Goal: Task Accomplishment & Management: Manage account settings

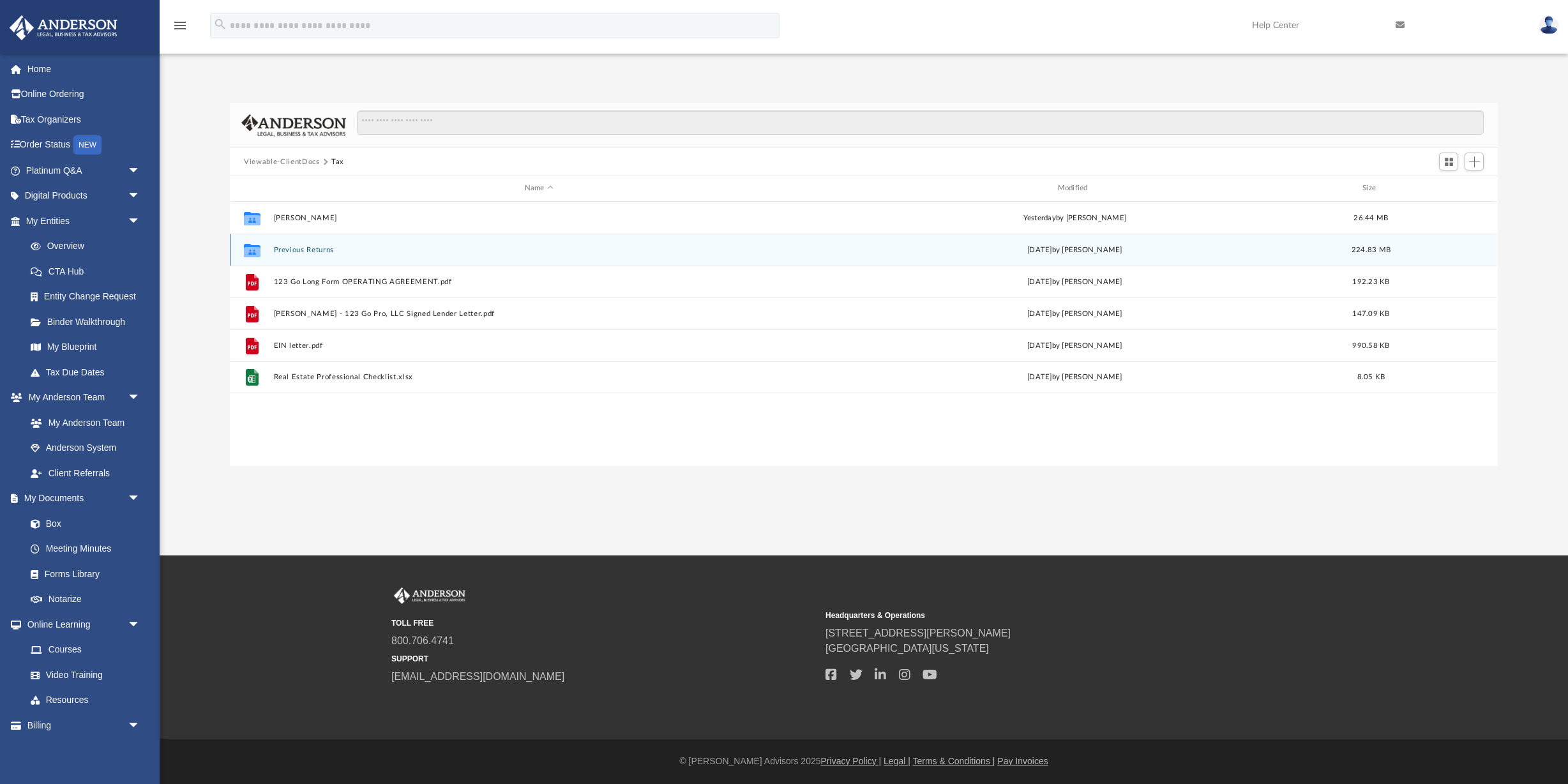
scroll to position [290, 1268]
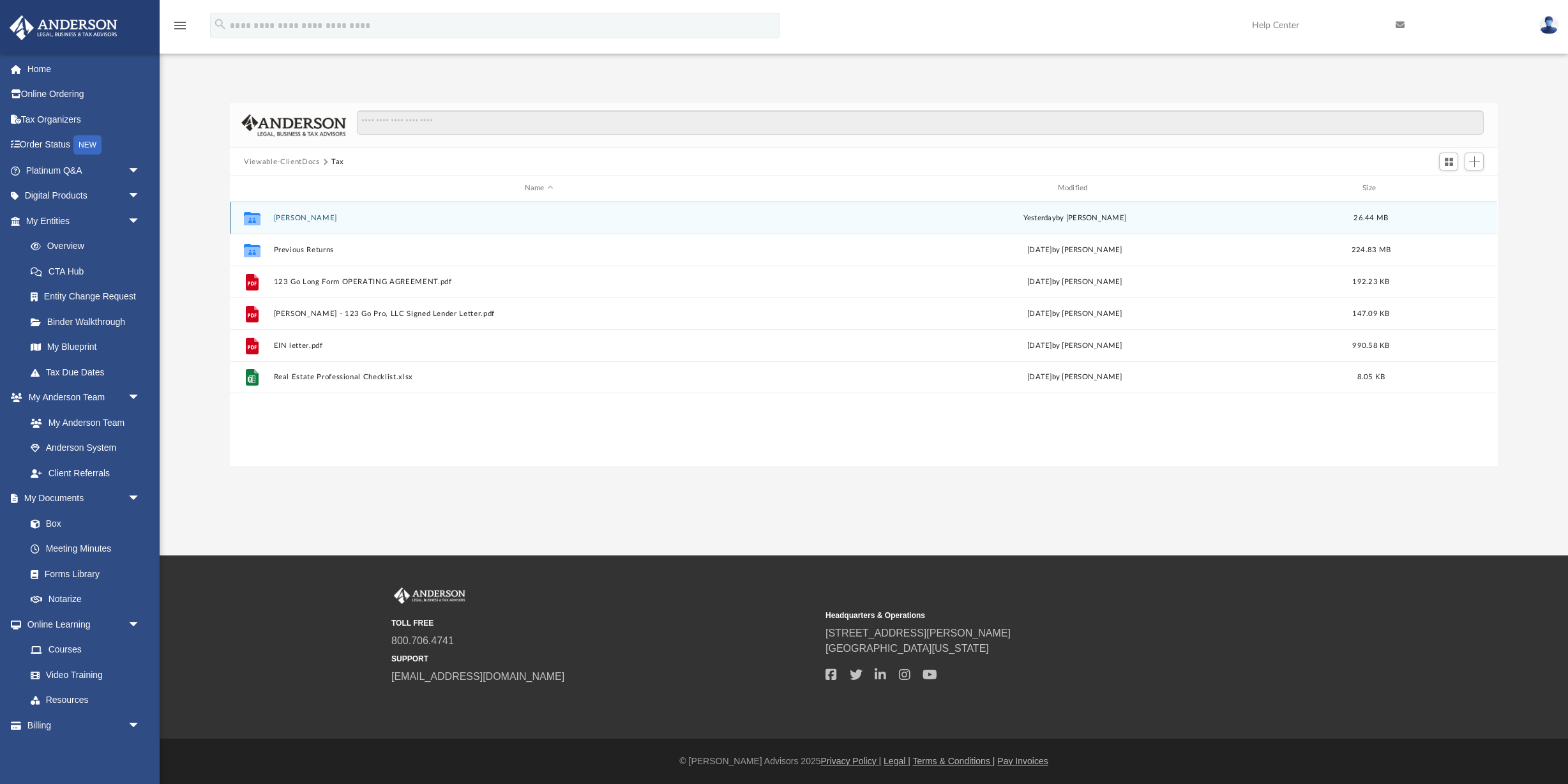
click at [321, 219] on button "[PERSON_NAME]" at bounding box center [539, 218] width 531 height 8
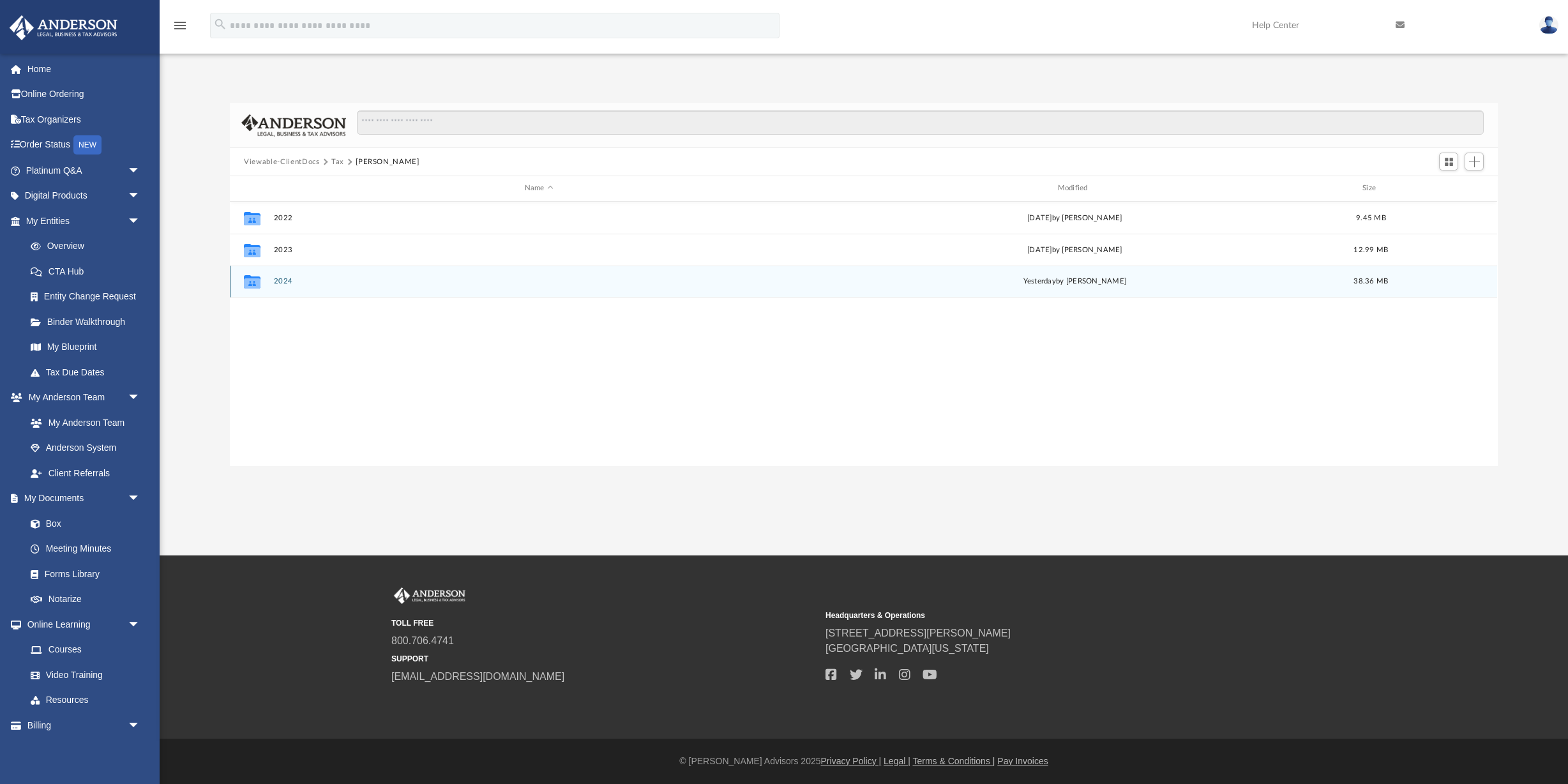
click at [293, 283] on button "2024" at bounding box center [539, 281] width 531 height 8
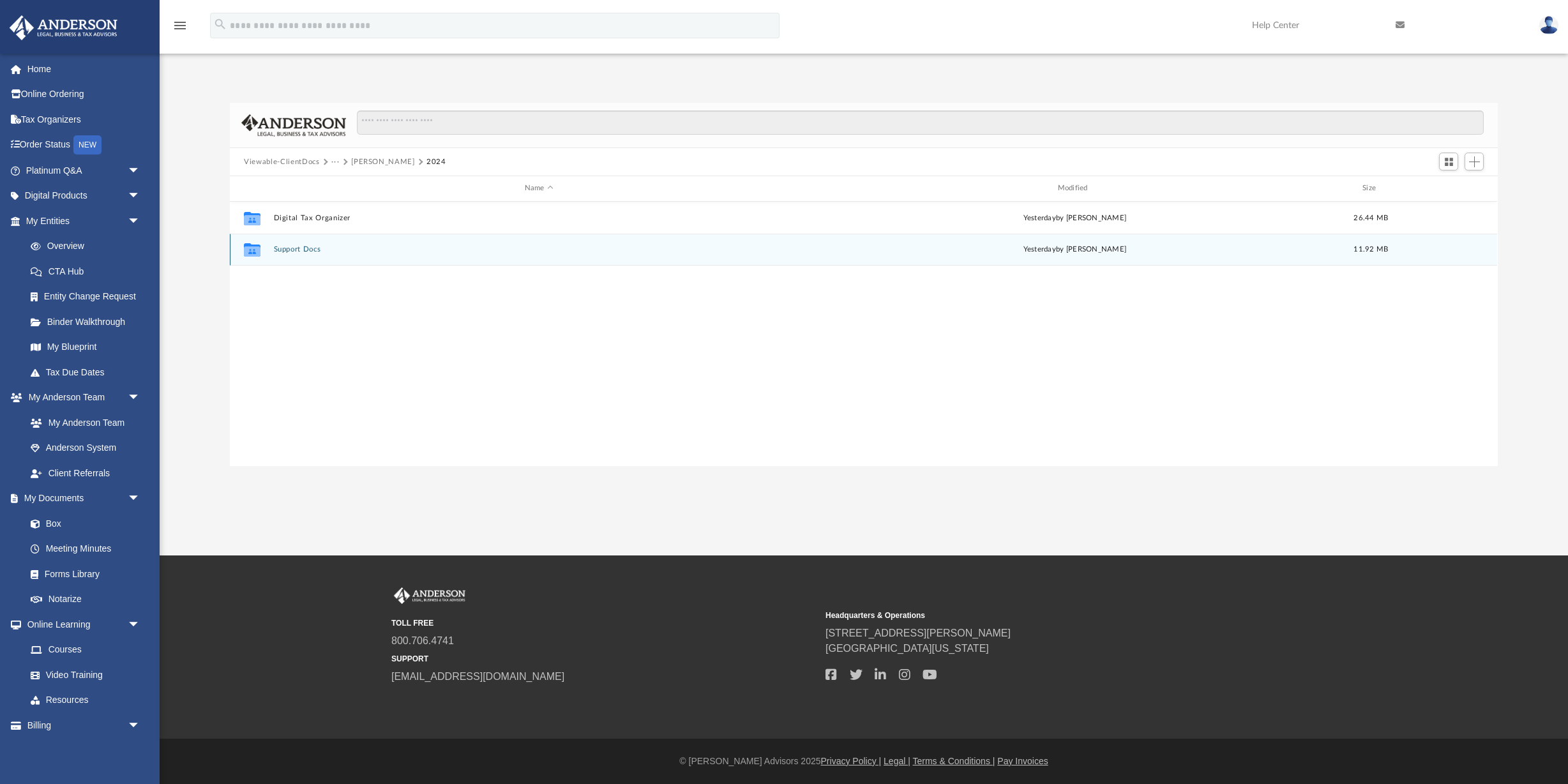
click at [316, 251] on button "Support Docs" at bounding box center [539, 249] width 531 height 8
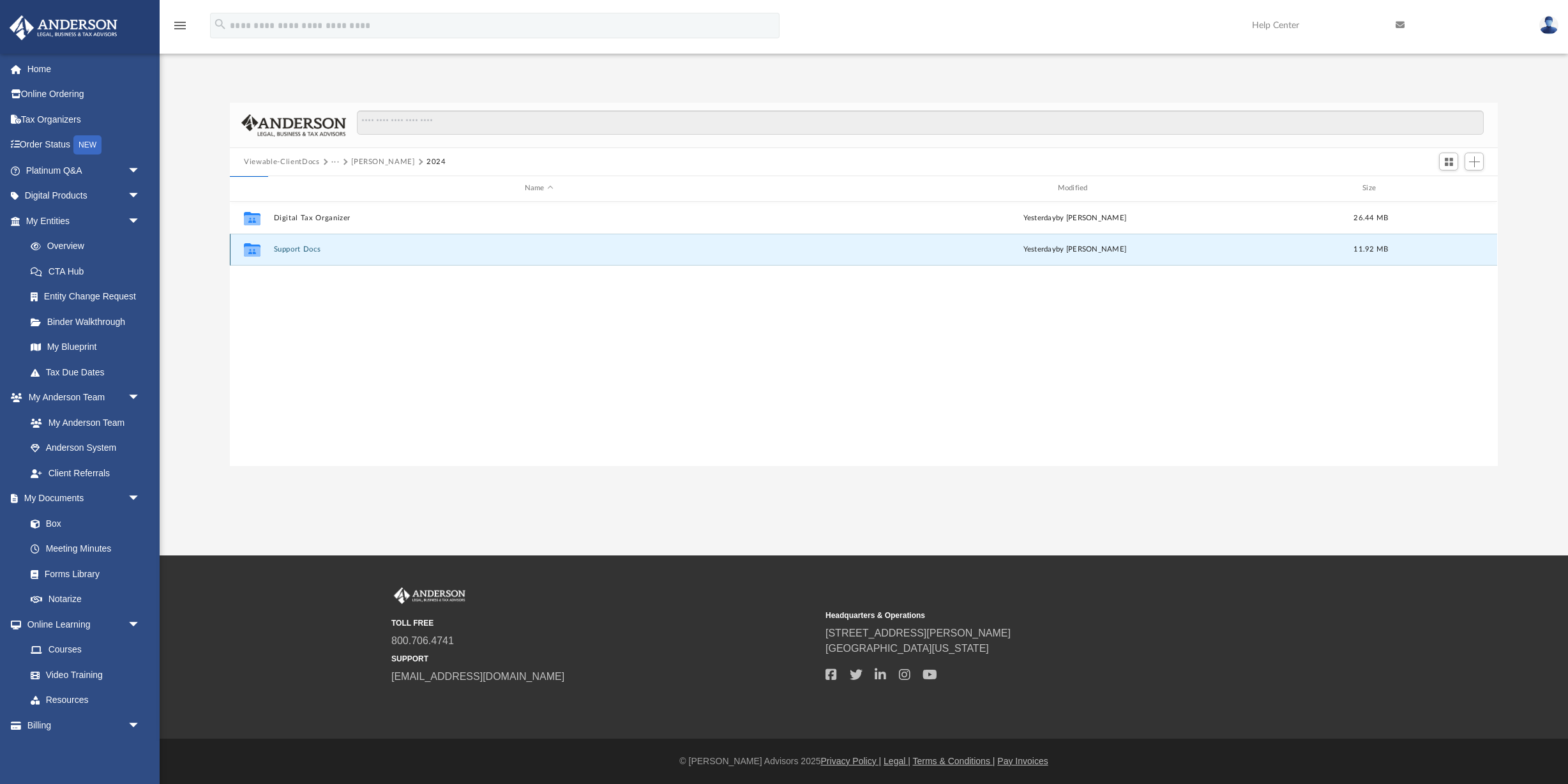
click at [316, 251] on button "Support Docs" at bounding box center [539, 249] width 531 height 8
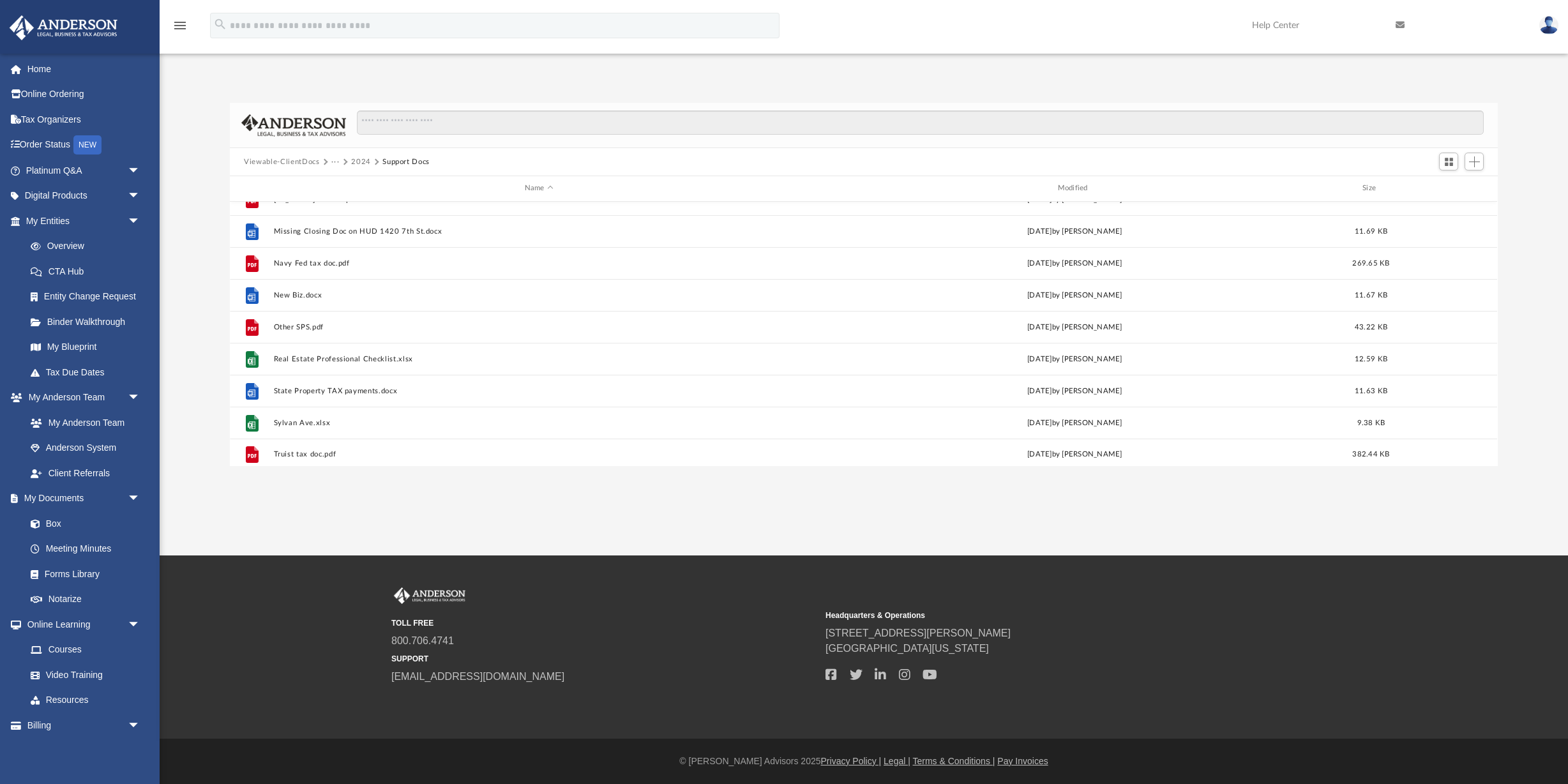
scroll to position [916, 0]
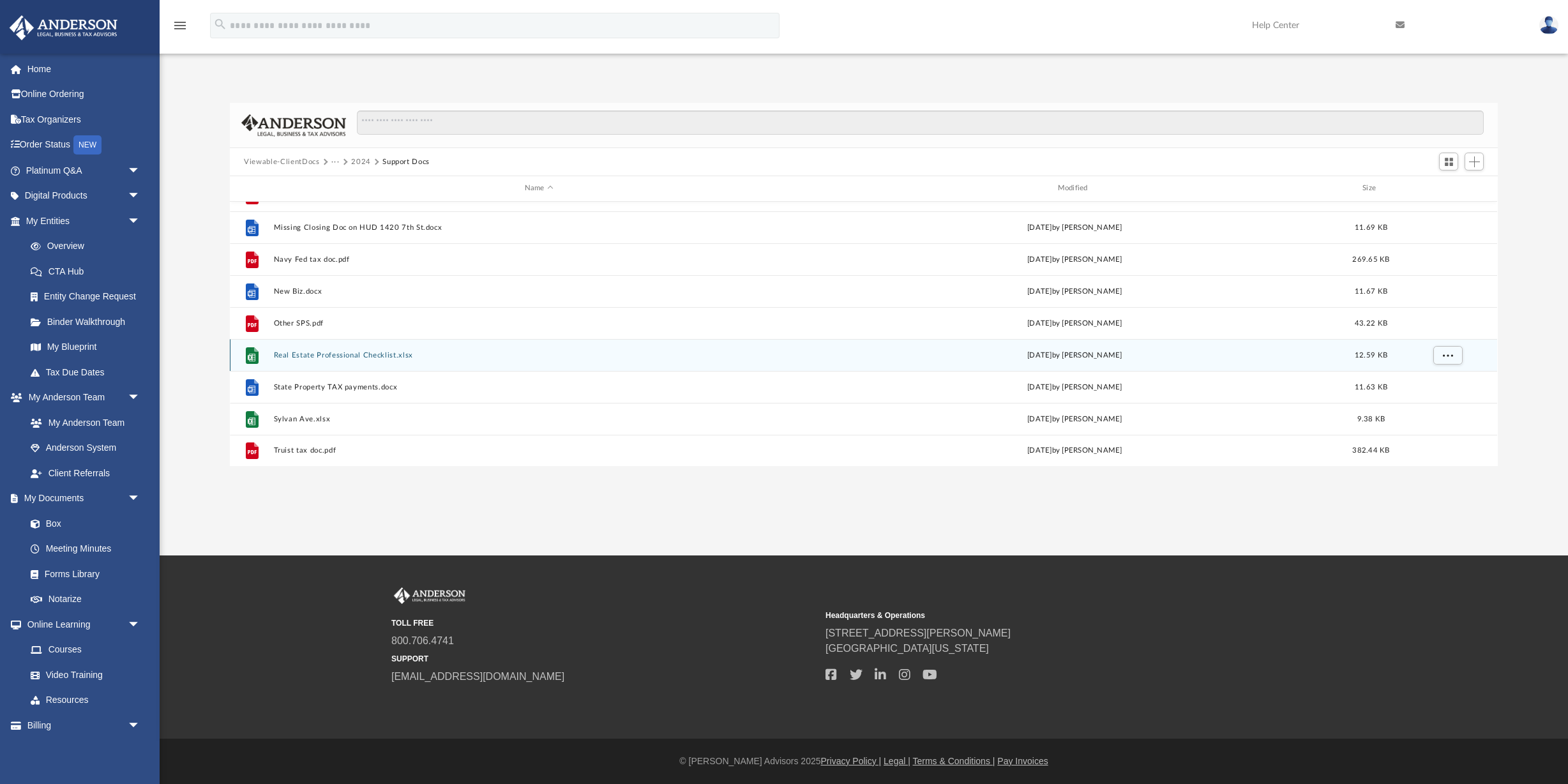
click at [377, 354] on button "Real Estate Professional Checklist.xlsx" at bounding box center [539, 356] width 531 height 8
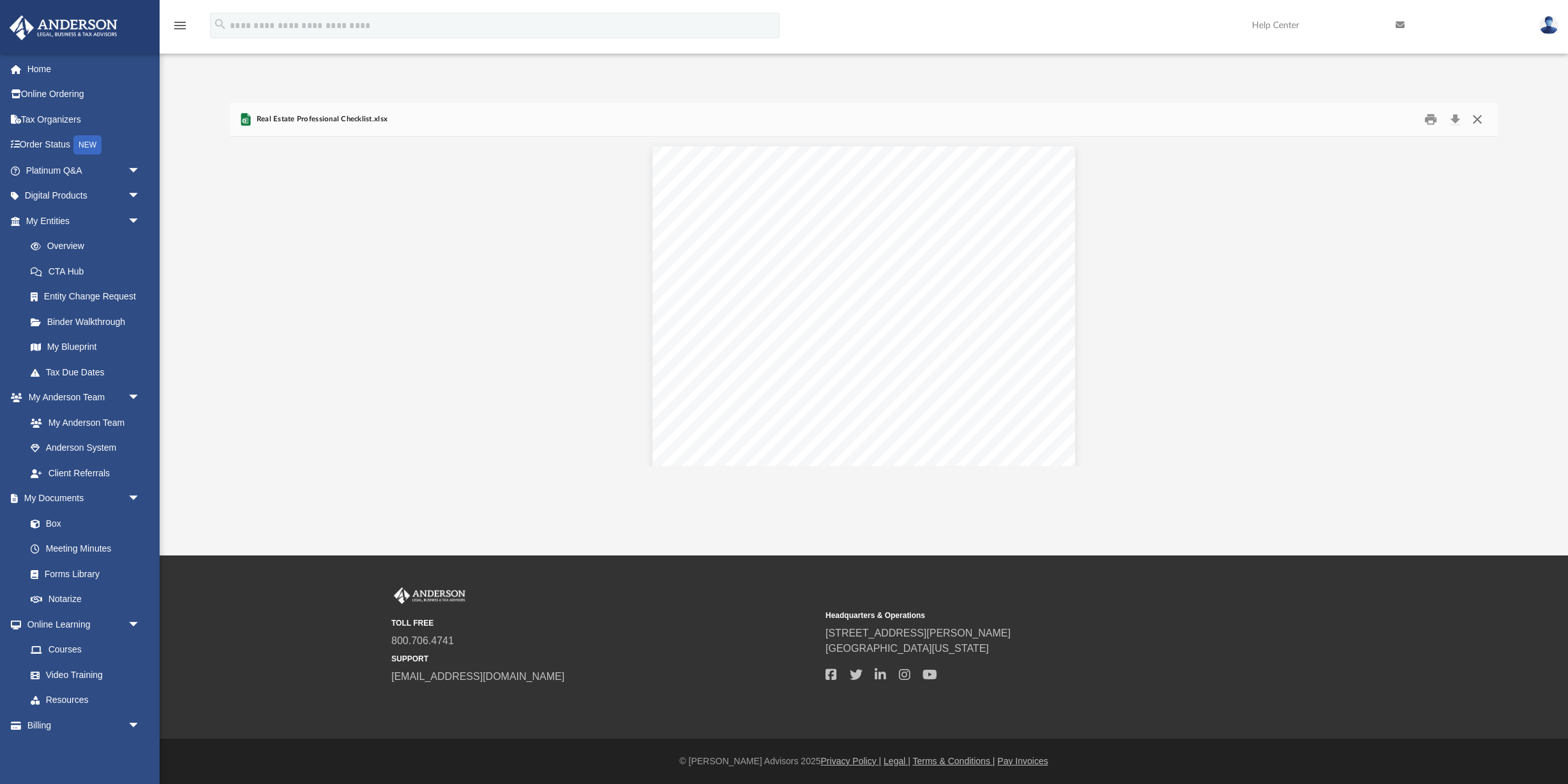
click at [1475, 119] on button "Close" at bounding box center [1478, 120] width 23 height 20
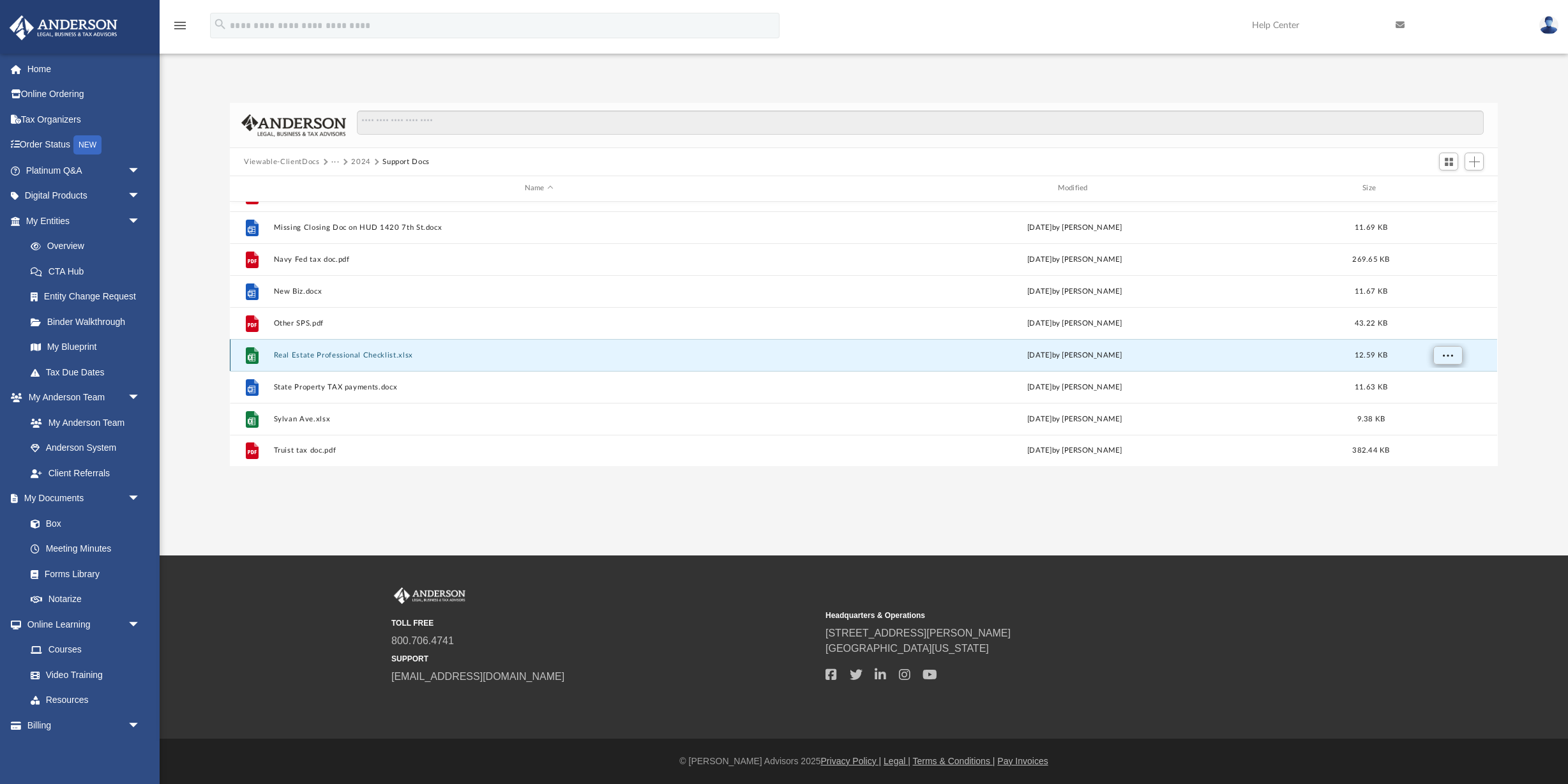
click at [1451, 356] on span "More options" at bounding box center [1448, 355] width 10 height 7
drag, startPoint x: 332, startPoint y: 359, endPoint x: 1236, endPoint y: 781, distance: 997.6
click at [1245, 783] on html "X Get a chance to win 6 months of Platinum for free just by filling out this su…" at bounding box center [784, 392] width 1568 height 784
click at [1445, 161] on span "Switch to Grid View" at bounding box center [1449, 161] width 11 height 11
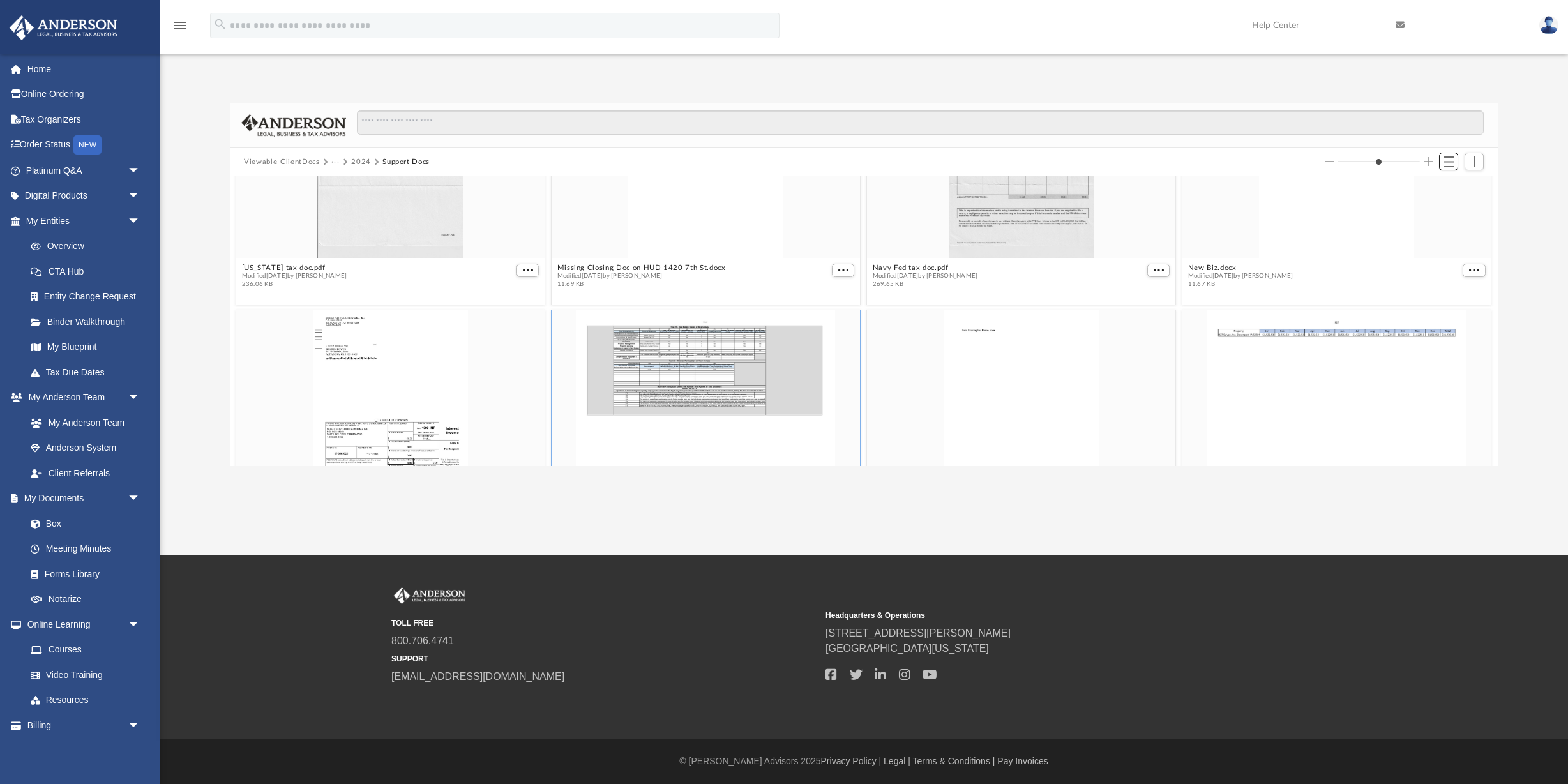
scroll to position [2080, 0]
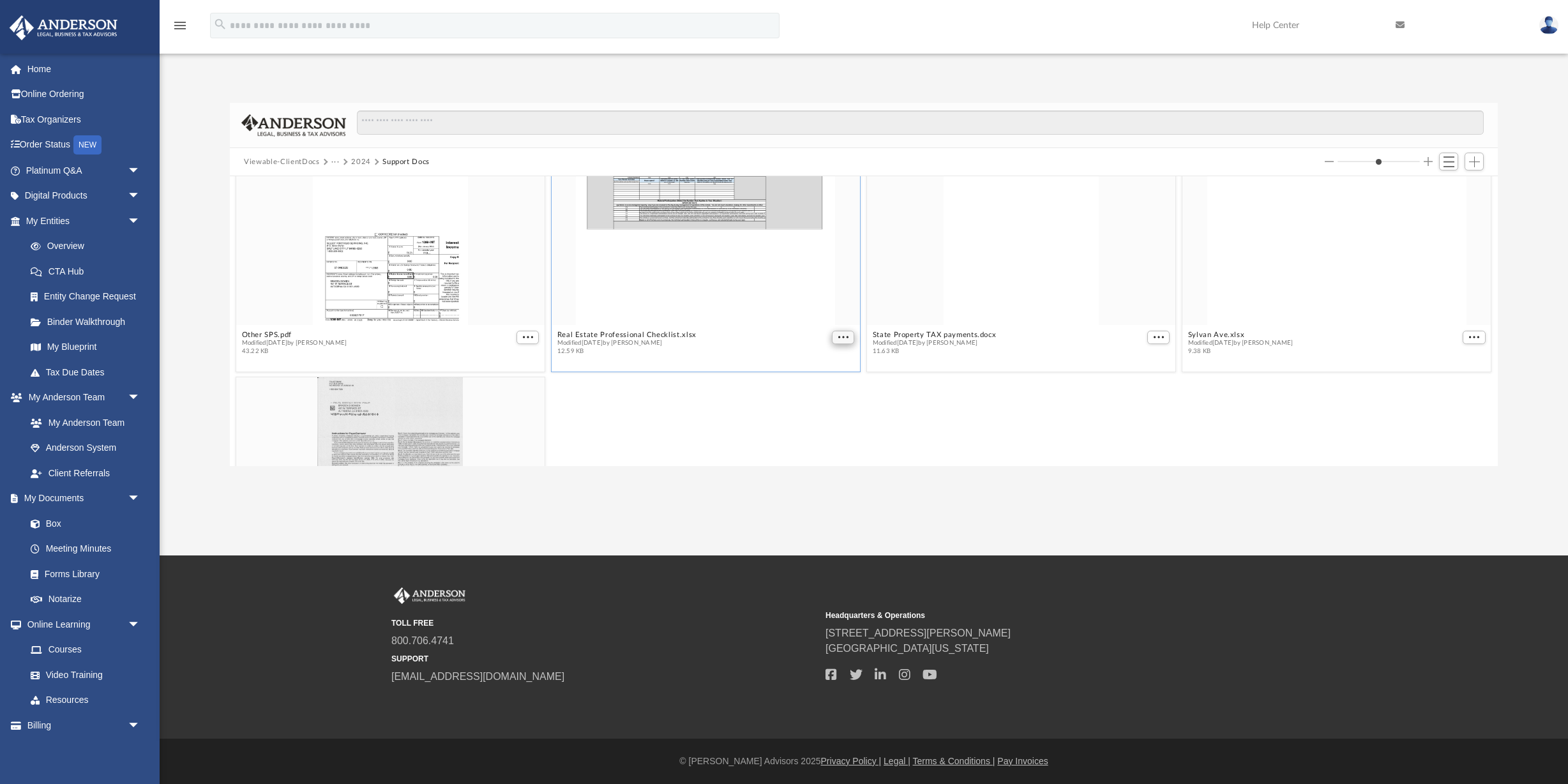
click at [844, 340] on span "More options" at bounding box center [844, 337] width 10 height 7
click at [716, 337] on figcaption "Real Estate Professional Checklist.xlsx Modified Thu Jul 17 2025 by Brady Bowen…" at bounding box center [705, 343] width 308 height 34
drag, startPoint x: 820, startPoint y: 346, endPoint x: 816, endPoint y: 192, distance: 154.1
click at [816, 192] on figure "Real Estate Professional Checklist.xlsx Modified Thu Jul 17 2025 by Brady Bowen…" at bounding box center [705, 242] width 308 height 236
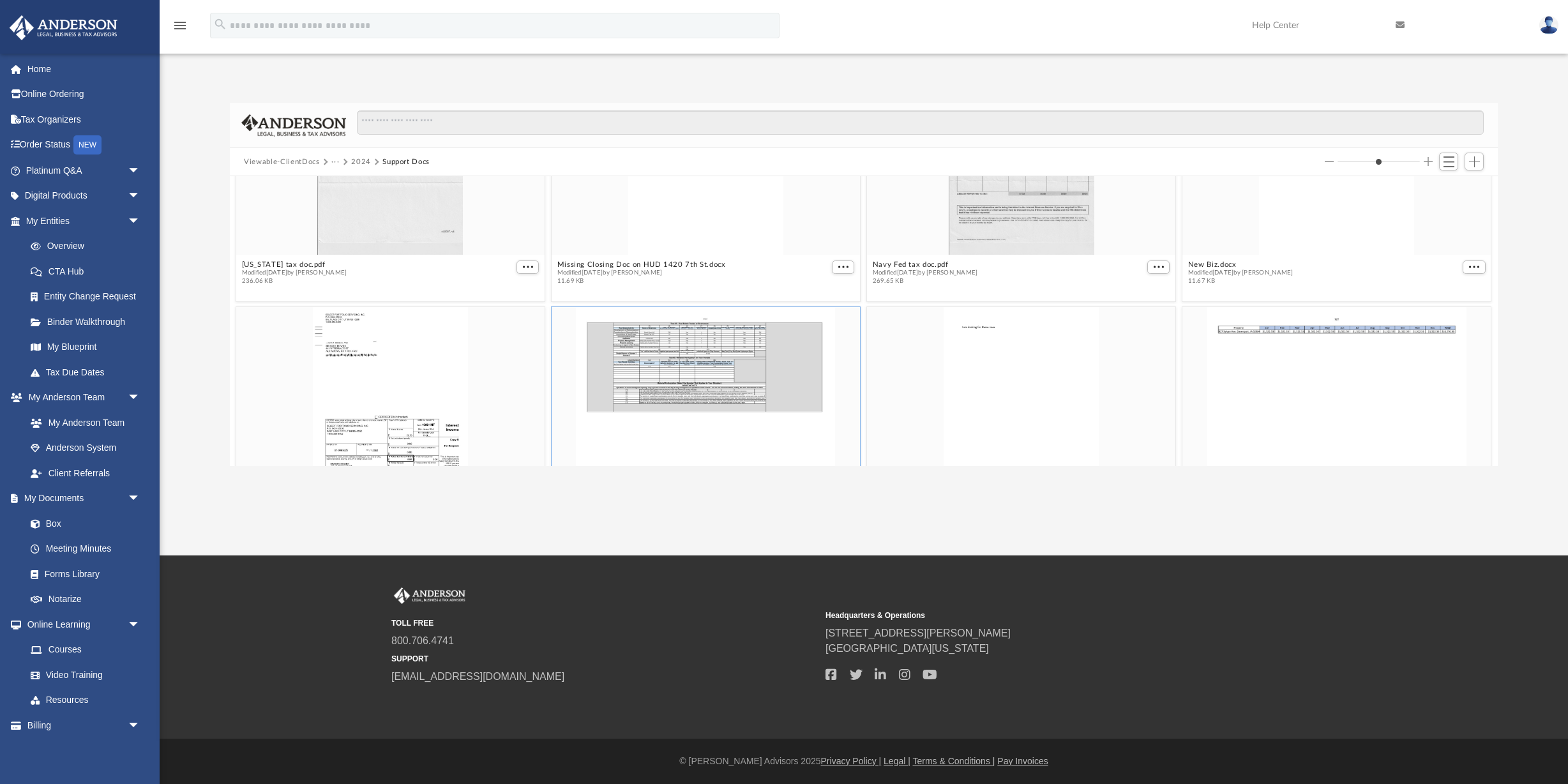
scroll to position [1993, 0]
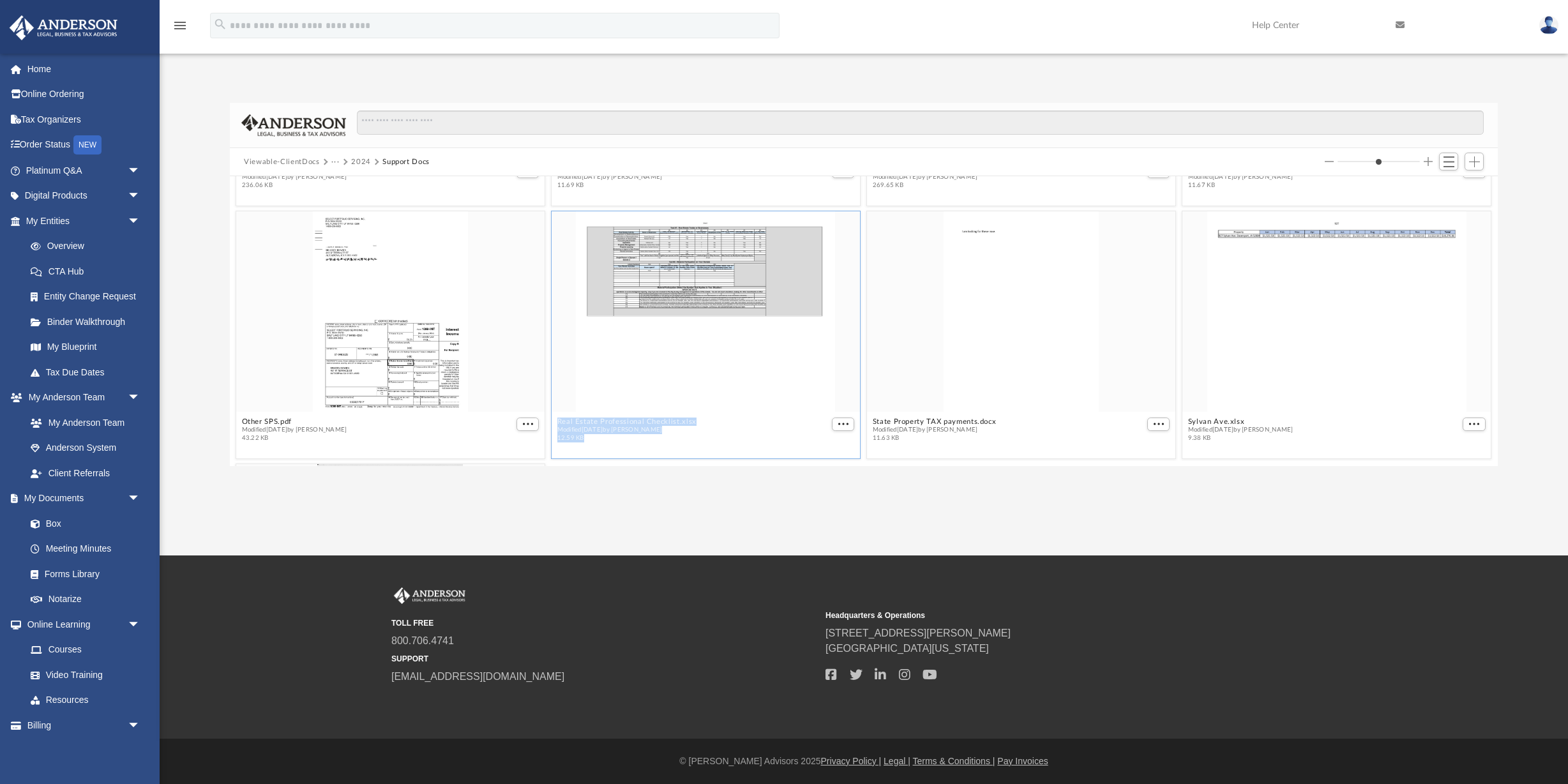
click at [743, 300] on div "grid" at bounding box center [705, 312] width 308 height 200
click at [705, 222] on div "grid" at bounding box center [705, 312] width 308 height 200
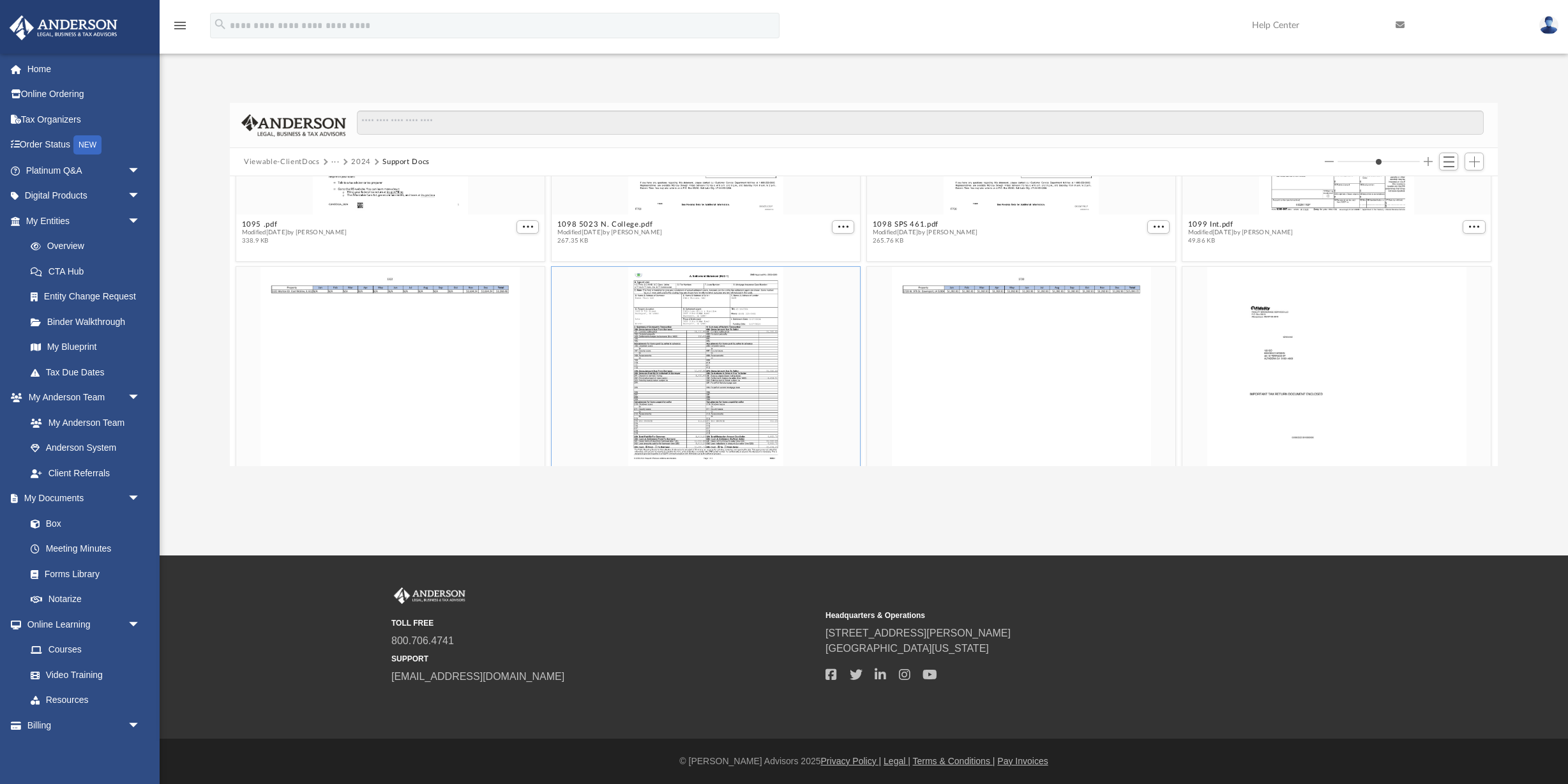
scroll to position [0, 0]
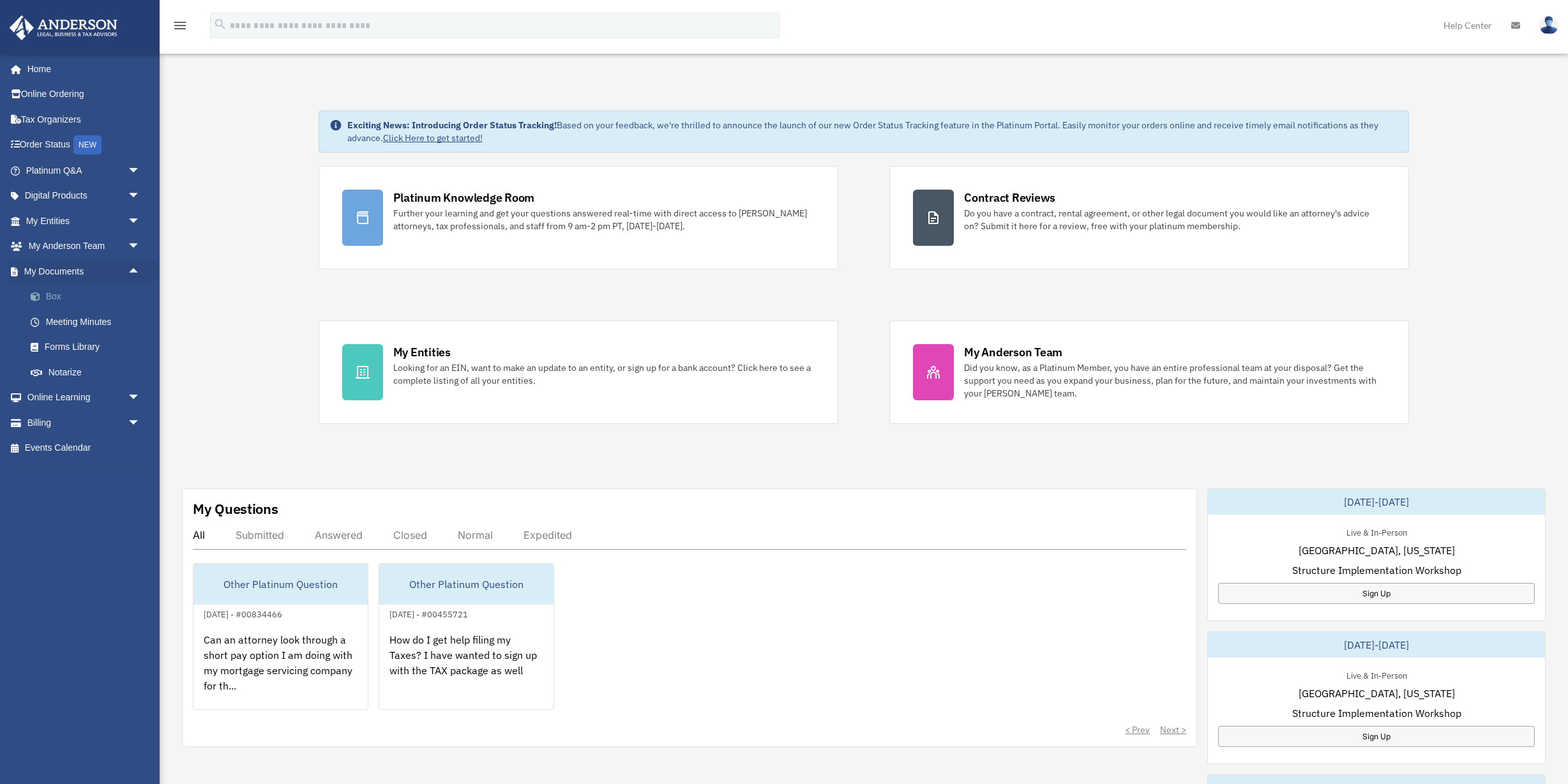
click at [57, 294] on link "Box" at bounding box center [88, 297] width 141 height 26
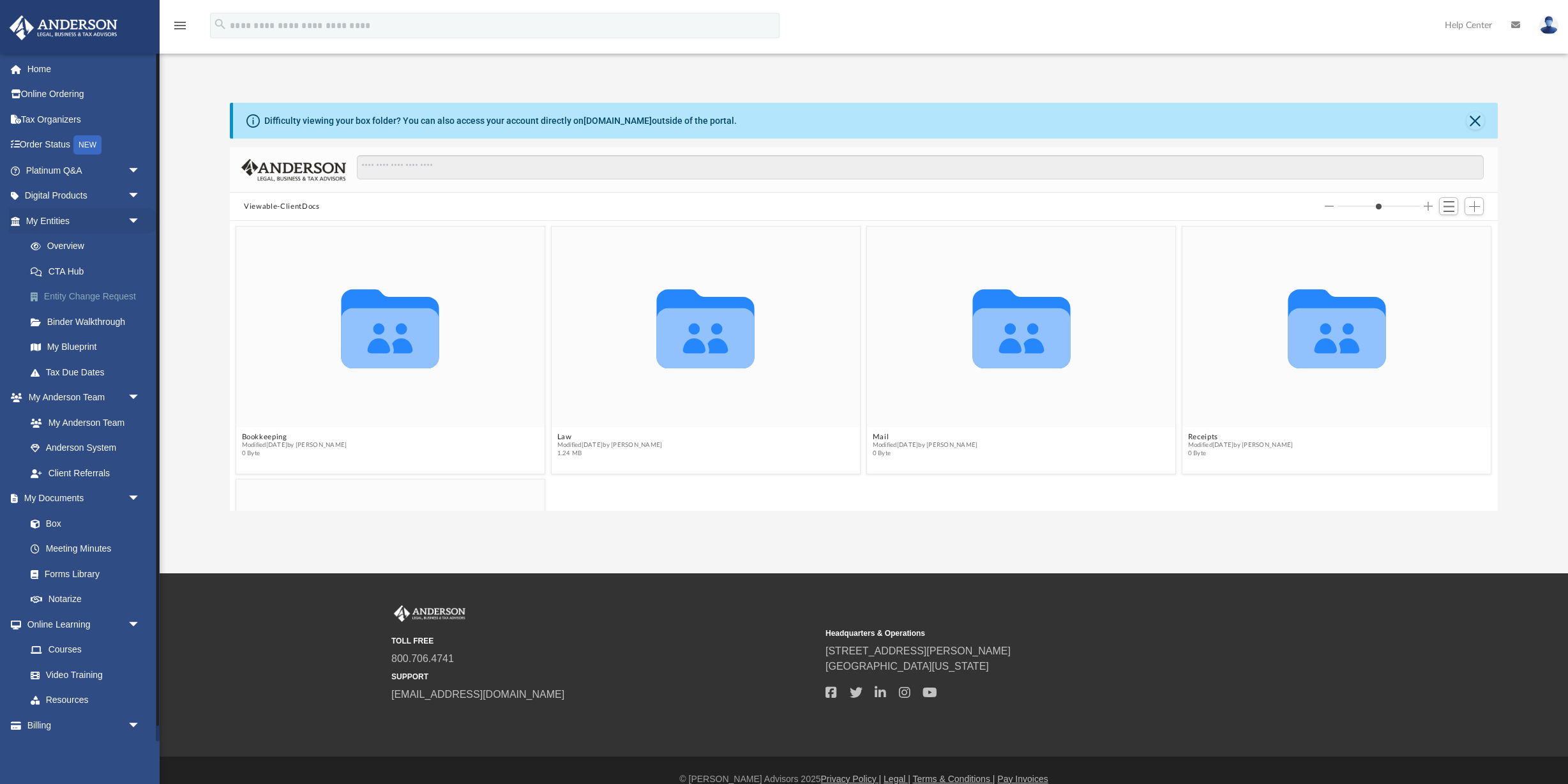
scroll to position [1, 1]
click at [1449, 208] on span "Switch to List View" at bounding box center [1449, 206] width 11 height 11
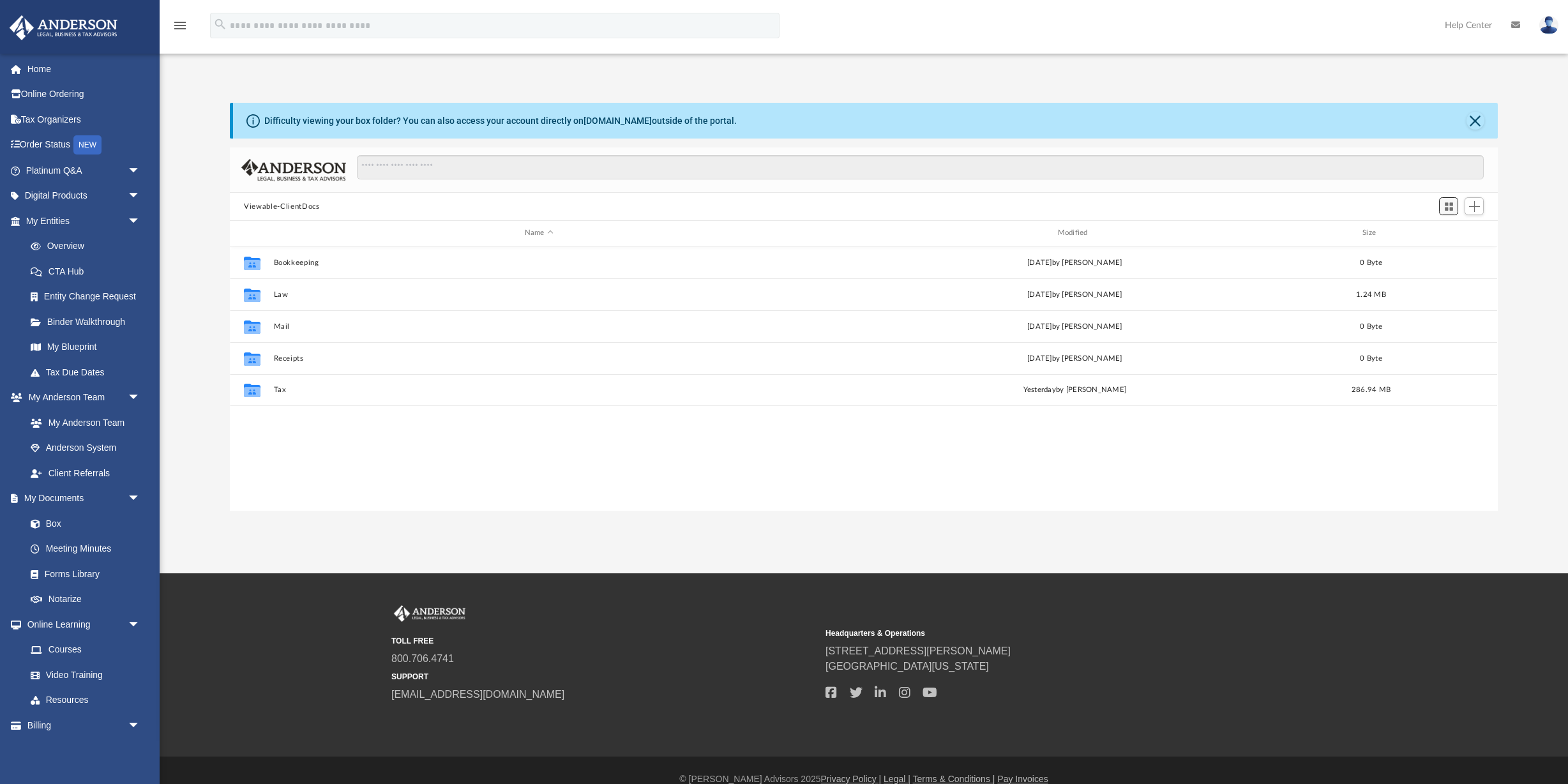
scroll to position [290, 1268]
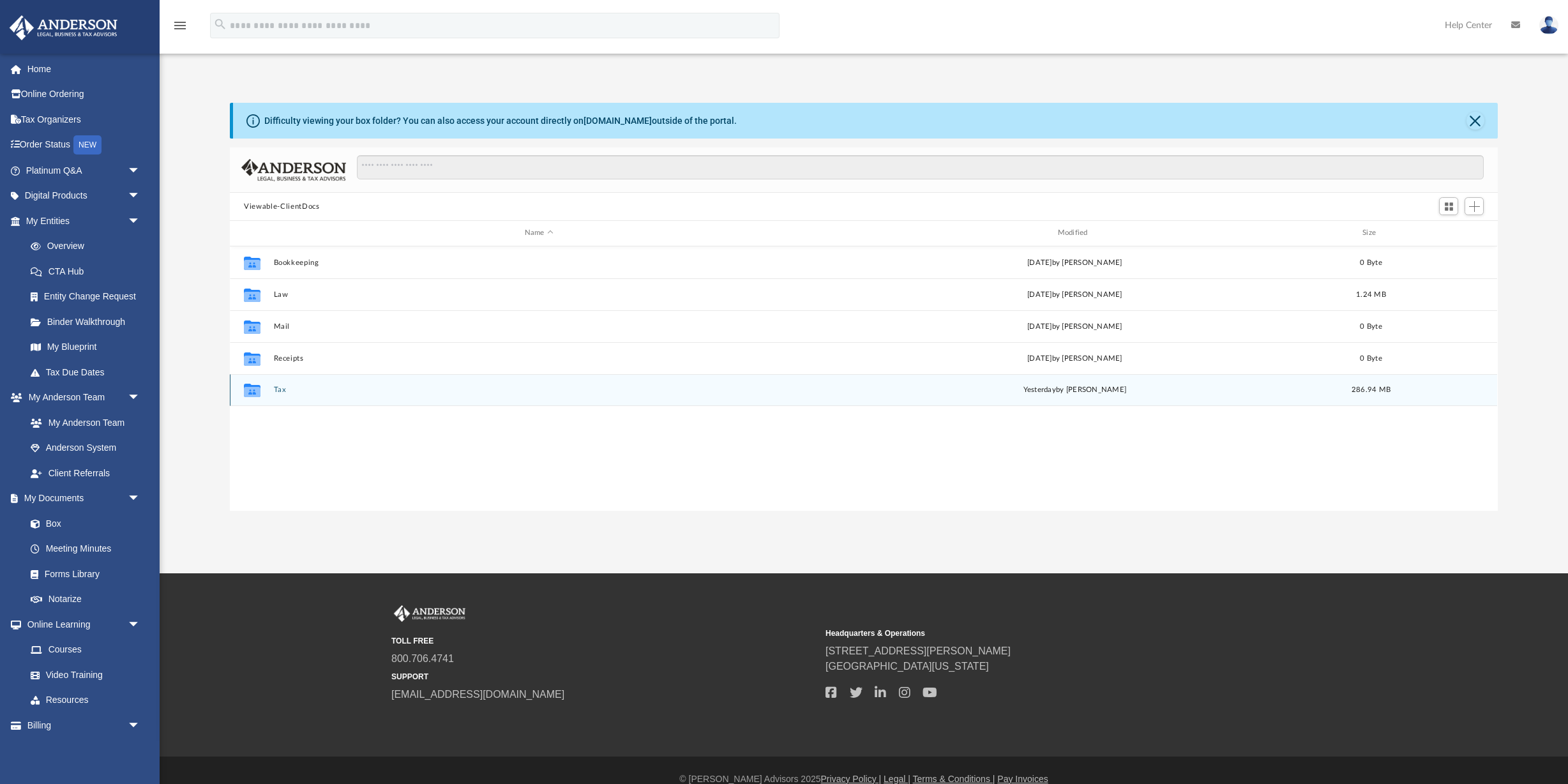
click at [276, 387] on button "Tax" at bounding box center [539, 390] width 531 height 8
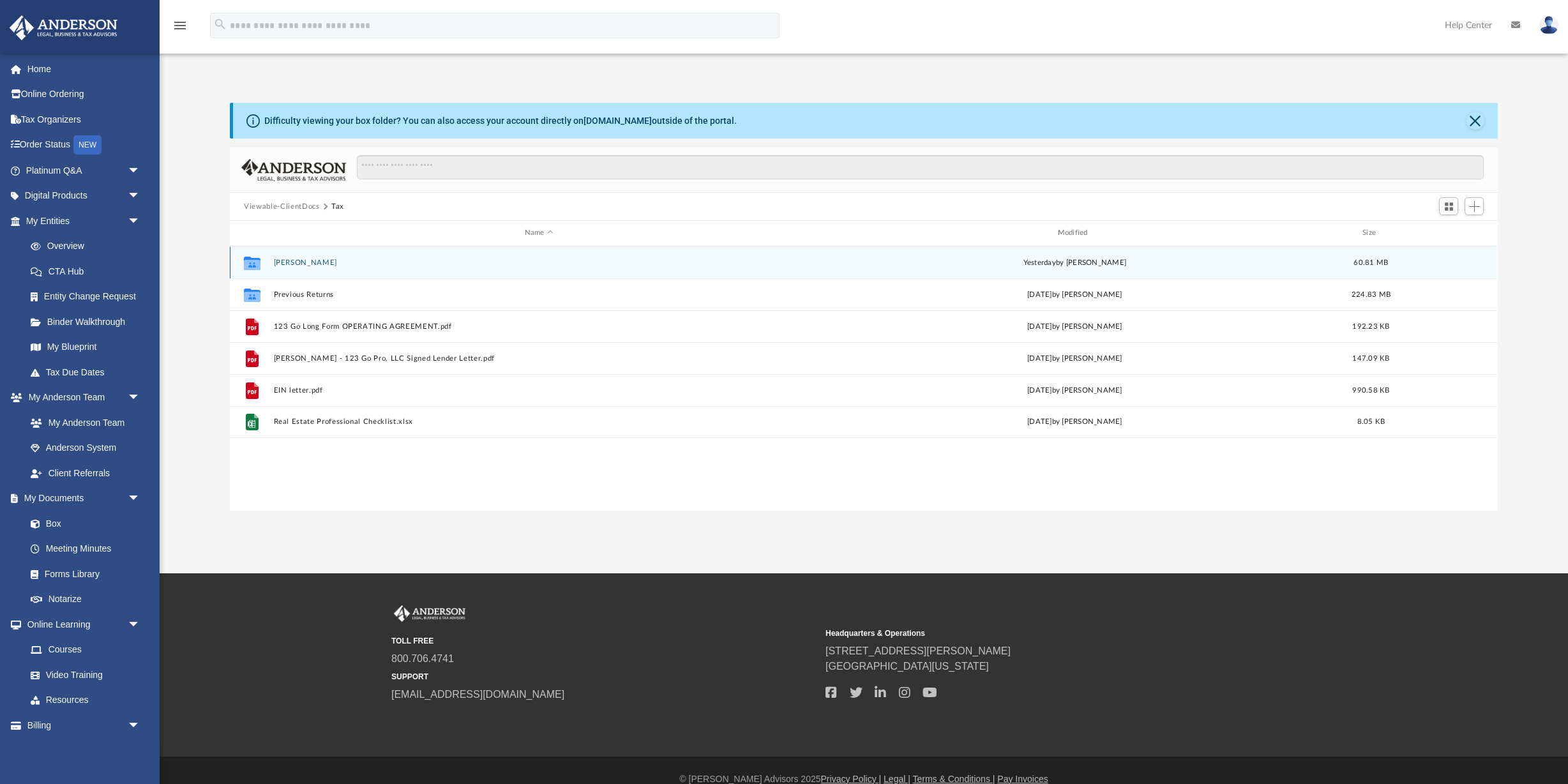
click at [308, 266] on div "Collaborated Folder Bowen, Braden yesterday by Tiffany Smyth 60.81 MB" at bounding box center [863, 262] width 1268 height 32
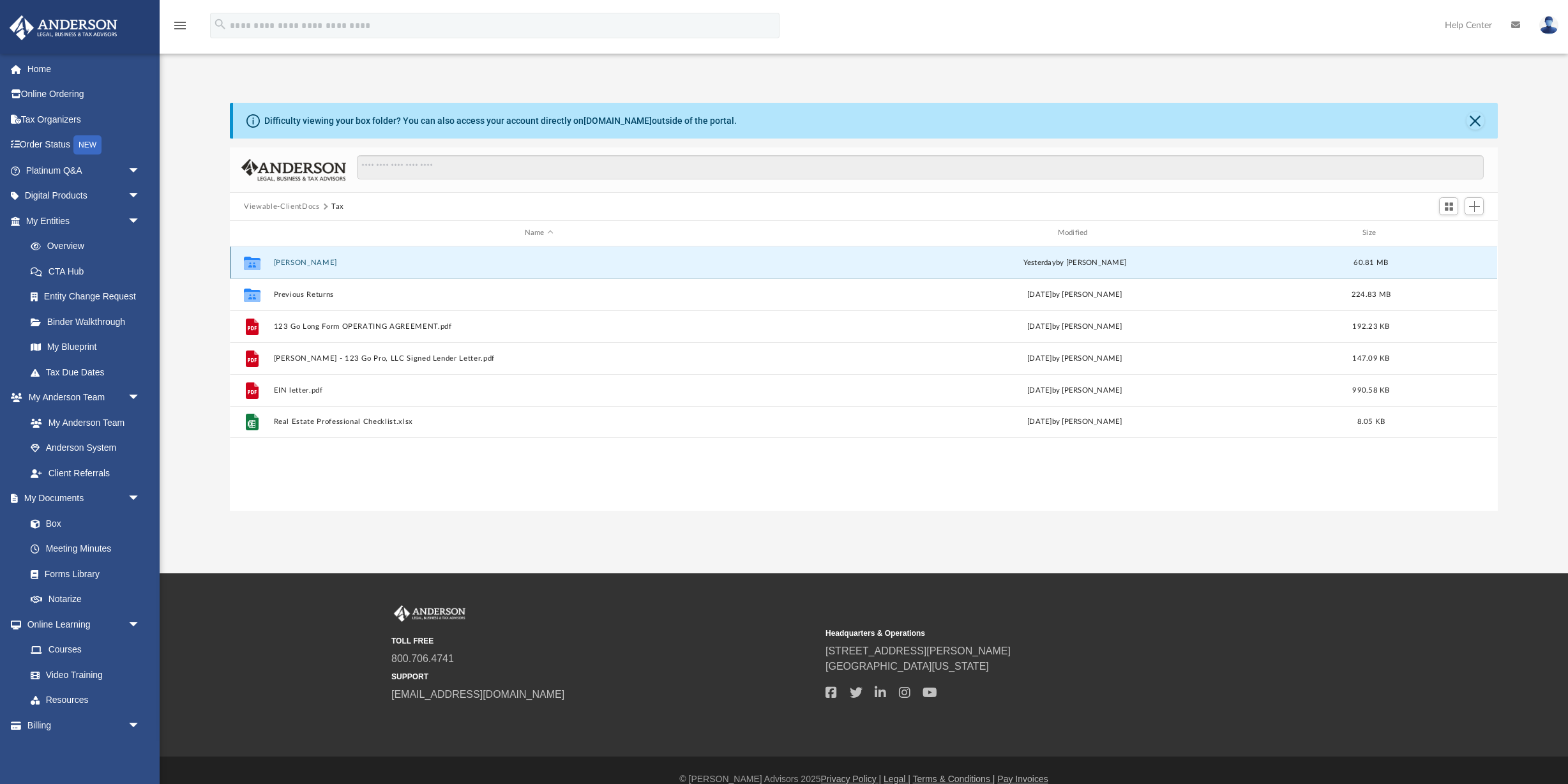
click at [319, 263] on button "[PERSON_NAME]" at bounding box center [539, 263] width 531 height 8
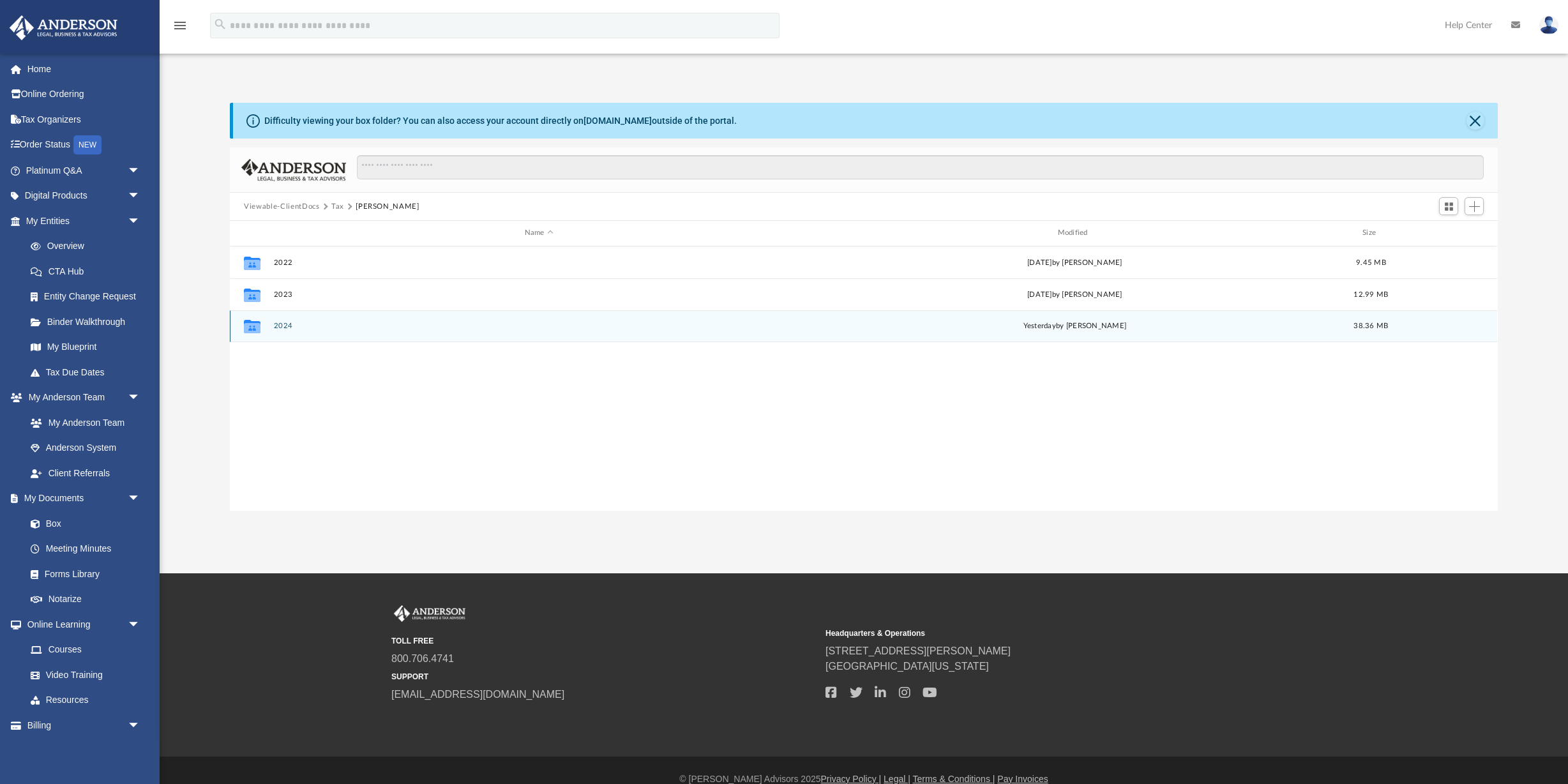
click at [308, 322] on button "2024" at bounding box center [539, 326] width 531 height 8
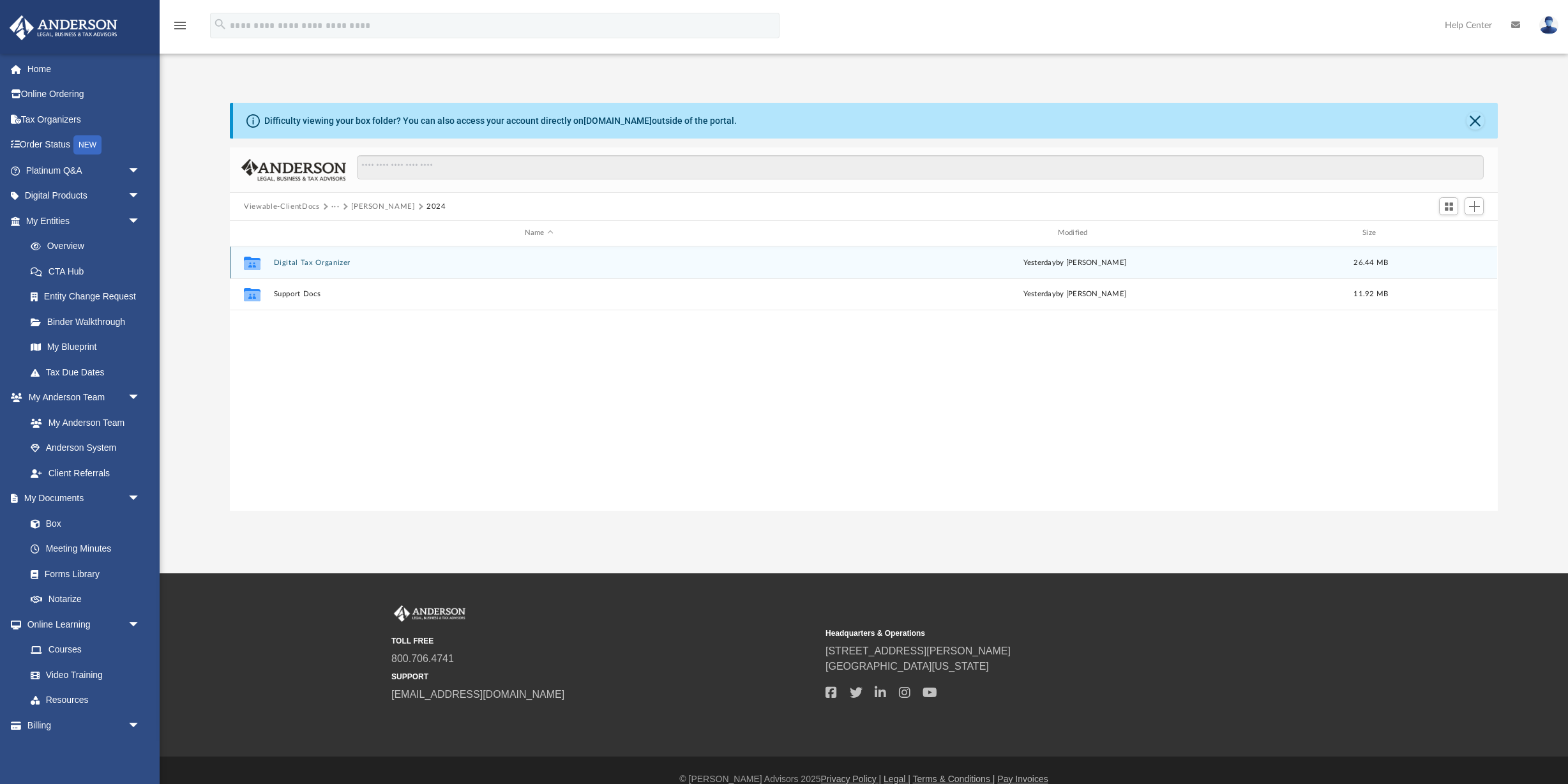
click at [330, 259] on button "Digital Tax Organizer" at bounding box center [539, 263] width 531 height 8
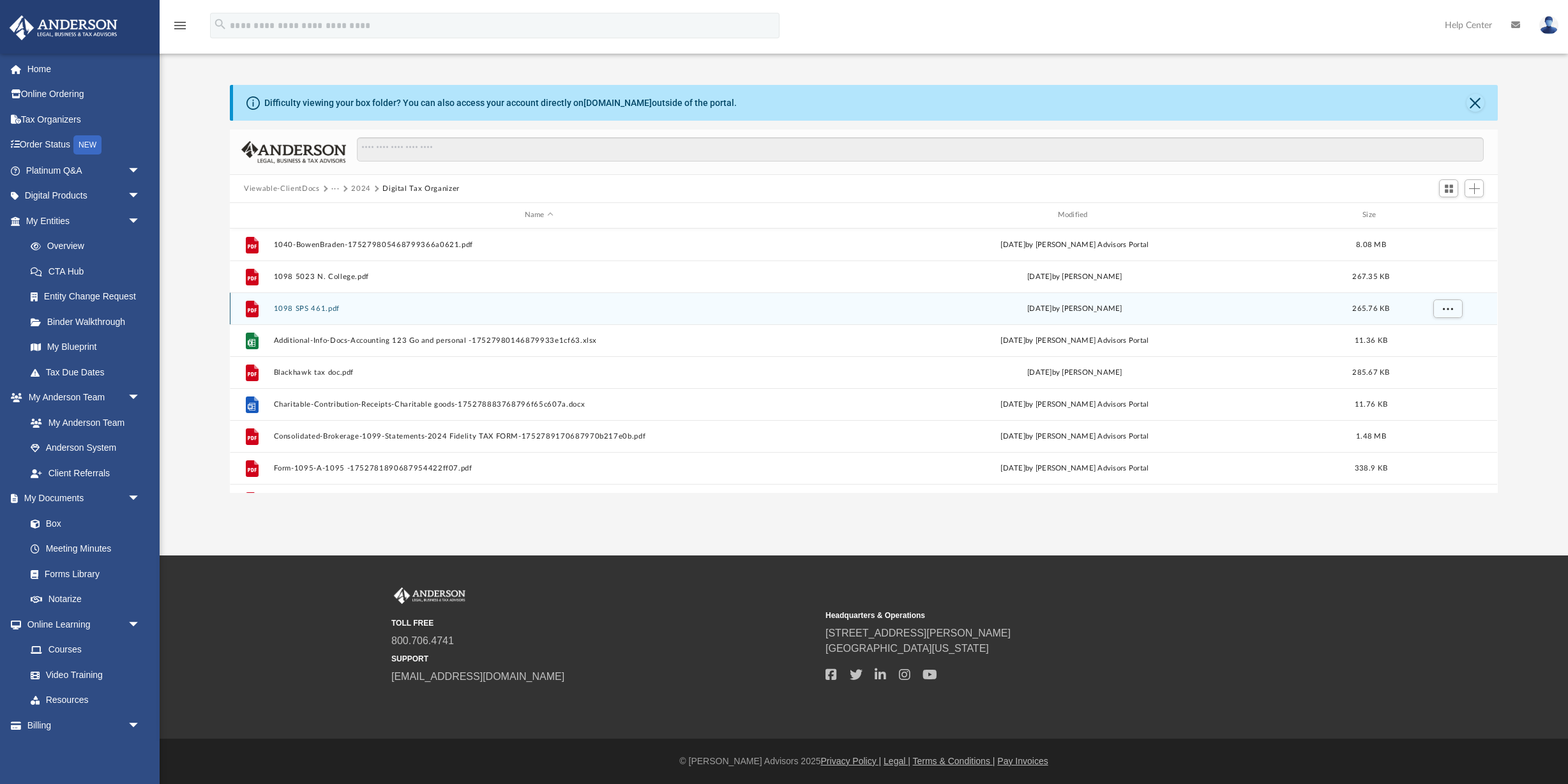
scroll to position [0, 0]
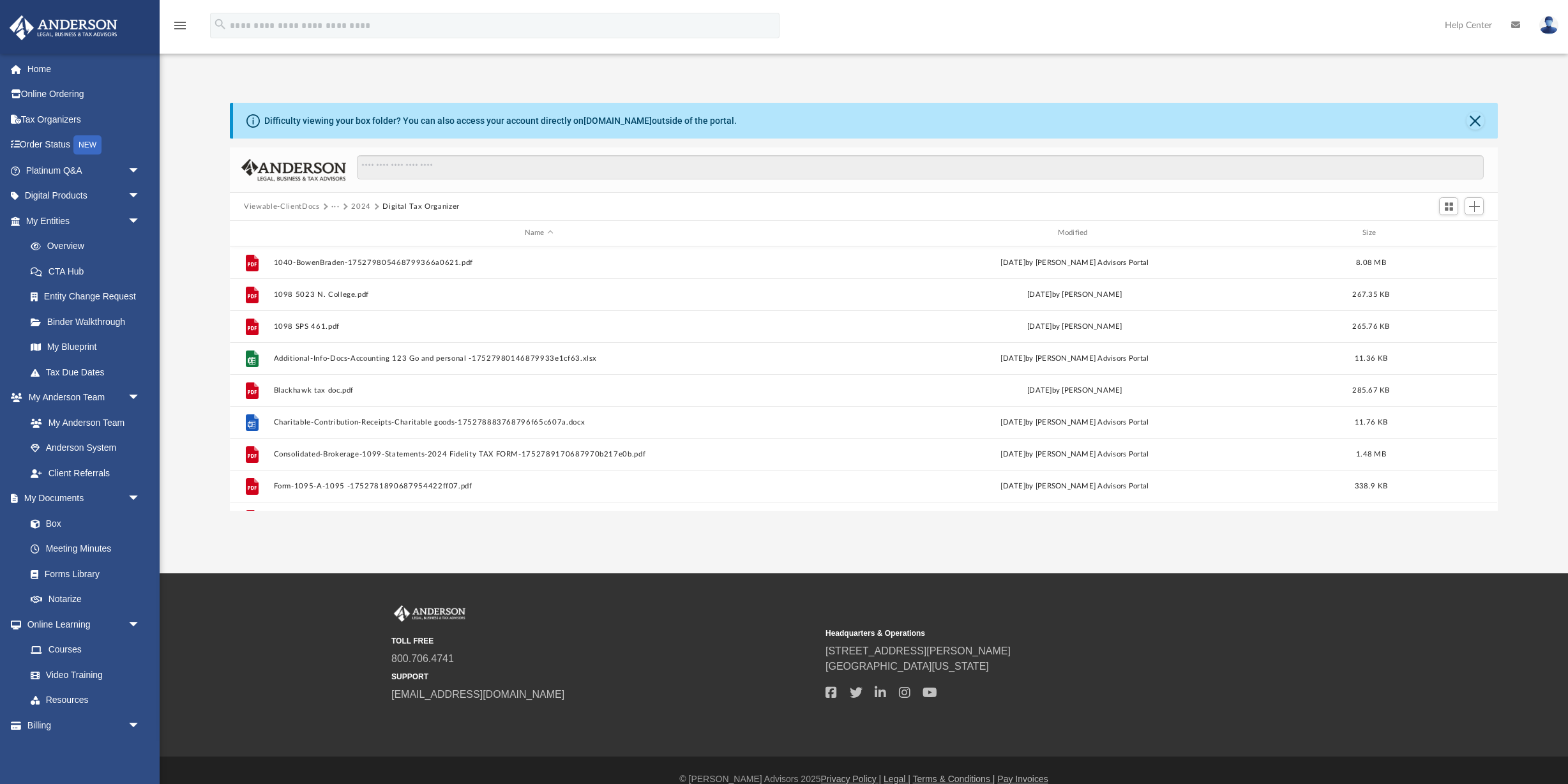
click at [1475, 118] on button "Close" at bounding box center [1476, 121] width 18 height 18
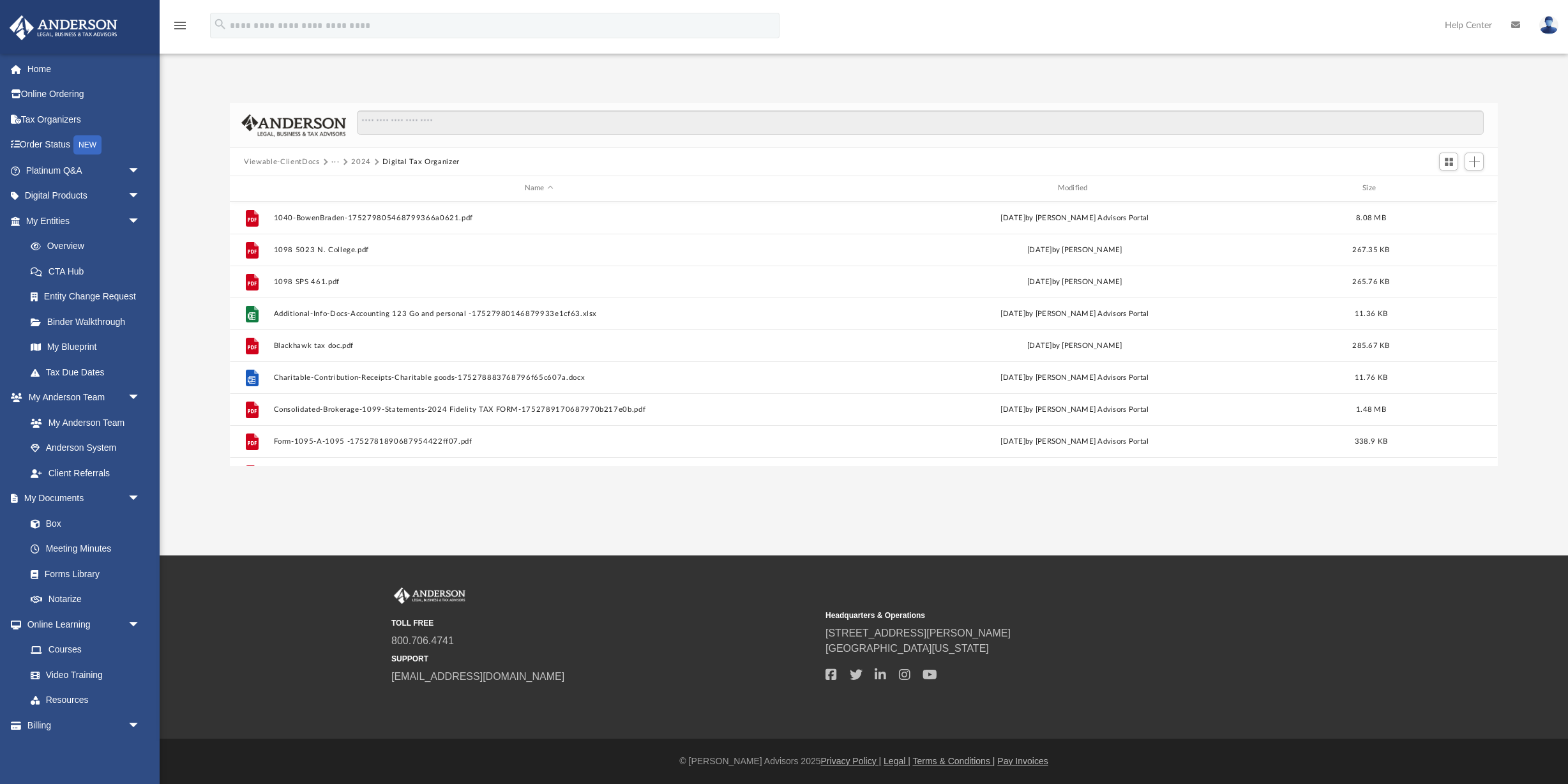
click at [359, 161] on button "2024" at bounding box center [361, 162] width 20 height 12
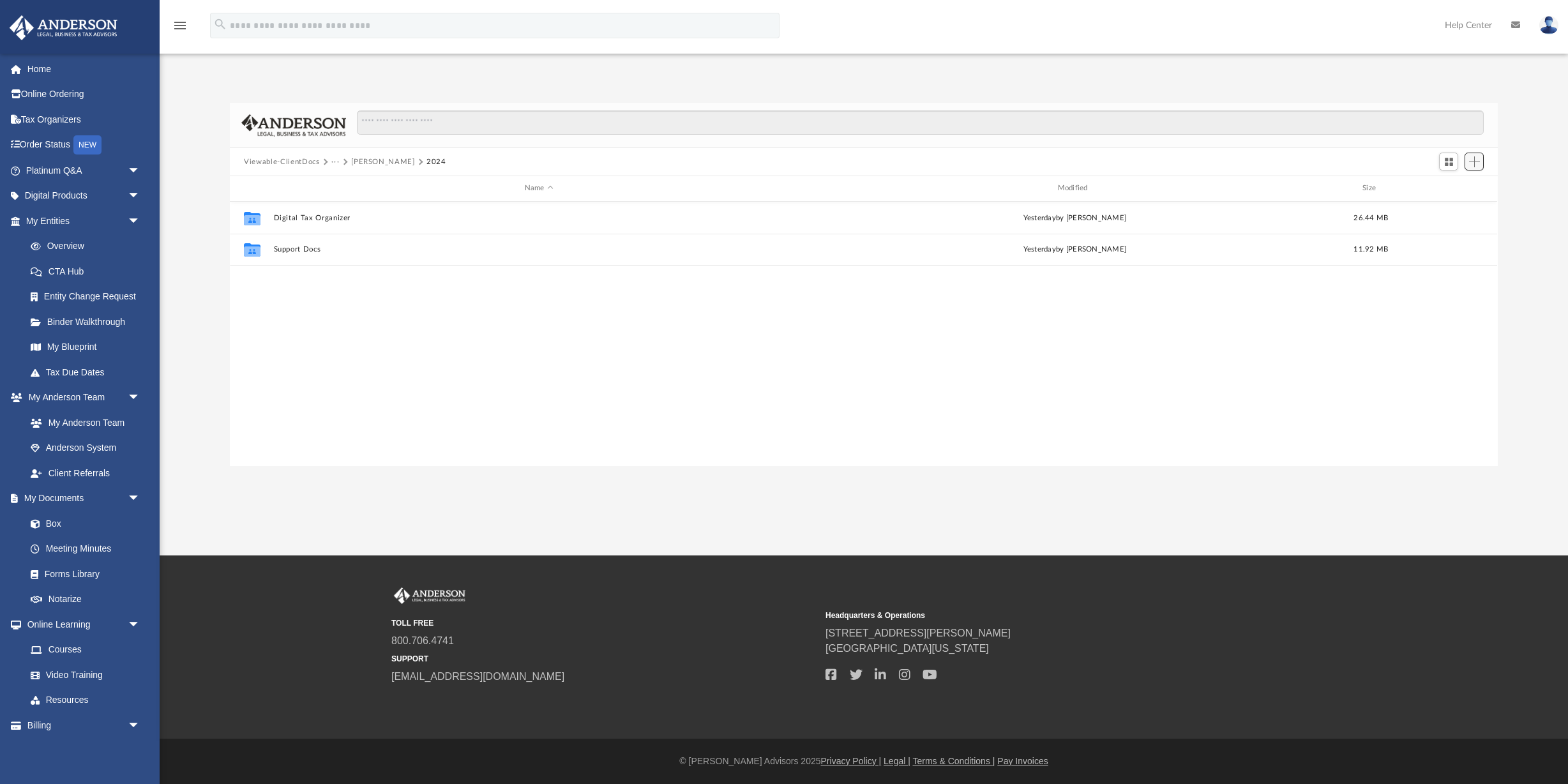
click at [1471, 163] on span "Add" at bounding box center [1475, 161] width 11 height 11
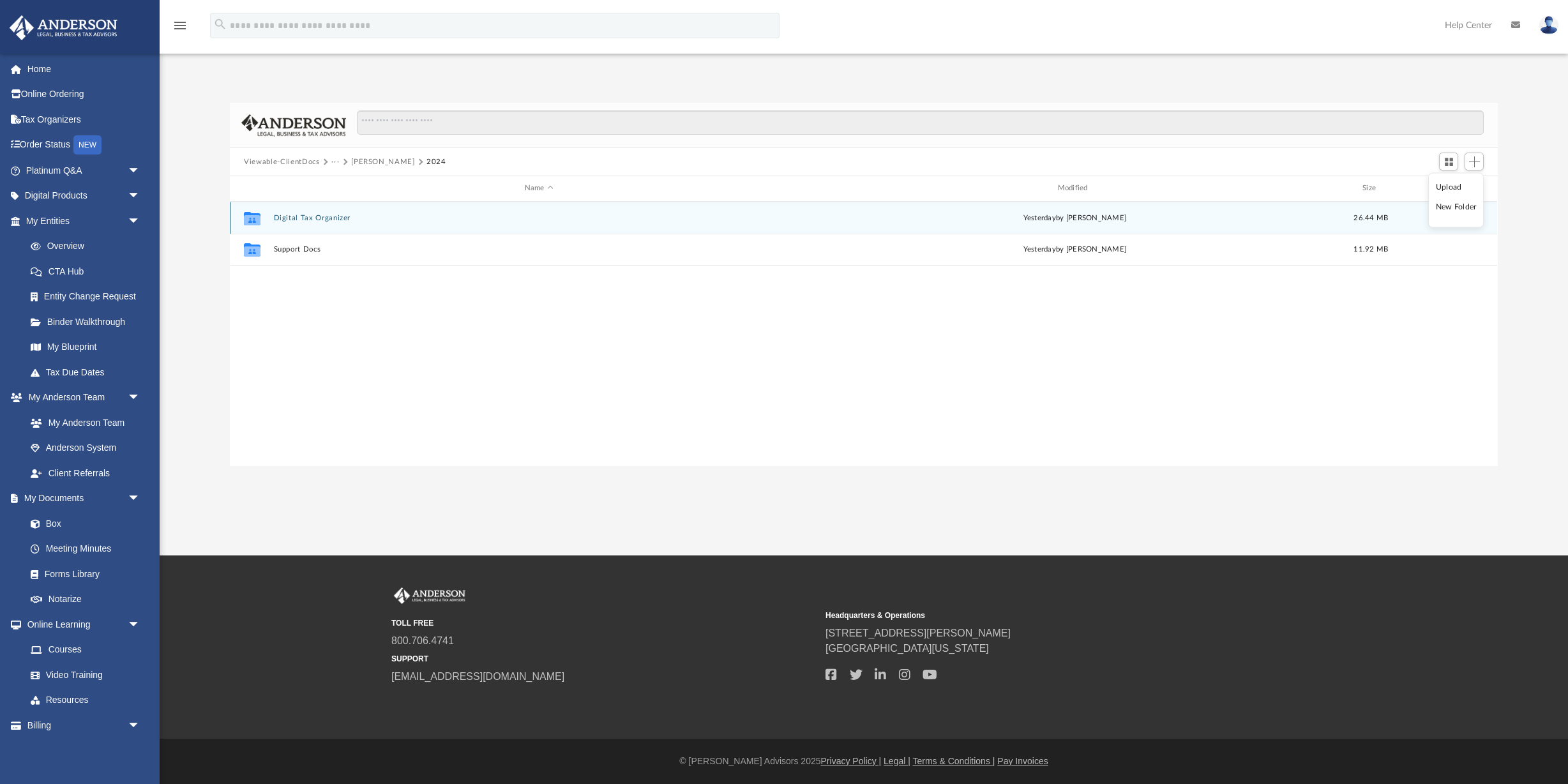
click at [1290, 218] on div "yesterday by Tiffany Smyth" at bounding box center [1075, 218] width 531 height 12
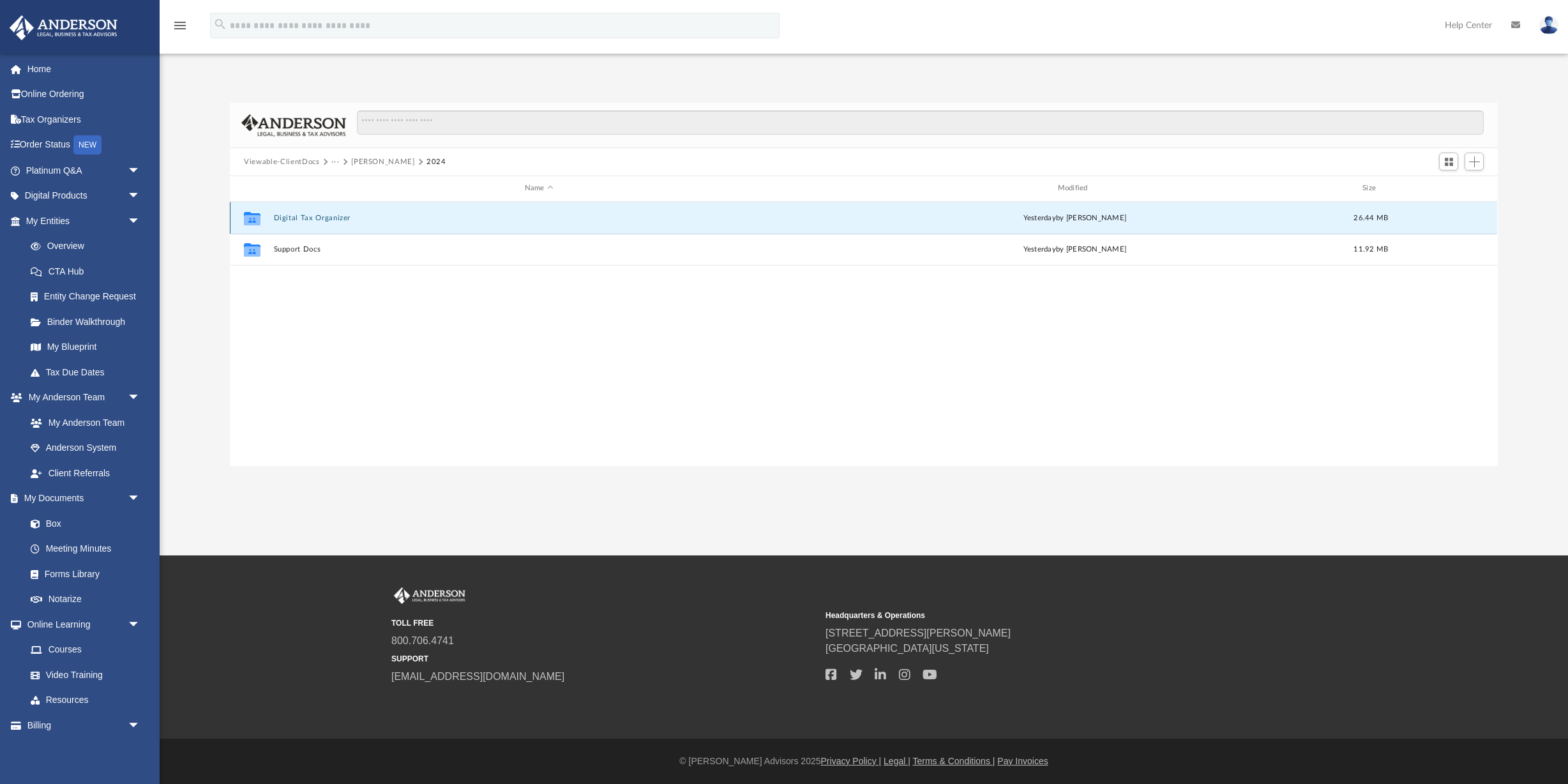
click at [1127, 216] on div "yesterday by Tiffany Smyth" at bounding box center [1075, 218] width 531 height 12
click at [284, 220] on button "Digital Tax Organizer" at bounding box center [539, 218] width 531 height 8
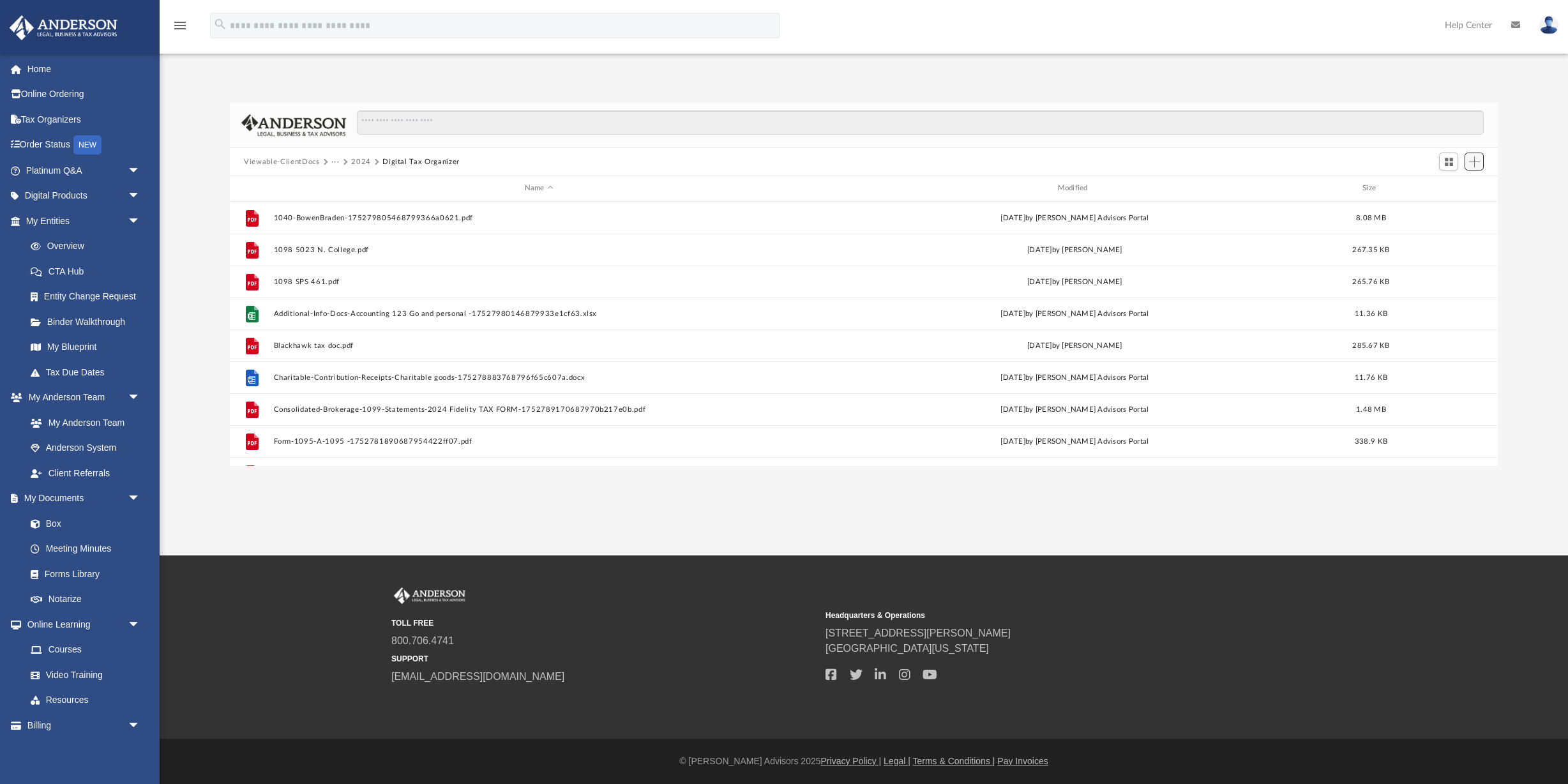
click at [1474, 159] on span "Add" at bounding box center [1475, 161] width 11 height 11
click at [1454, 184] on li "Upload" at bounding box center [1456, 187] width 41 height 13
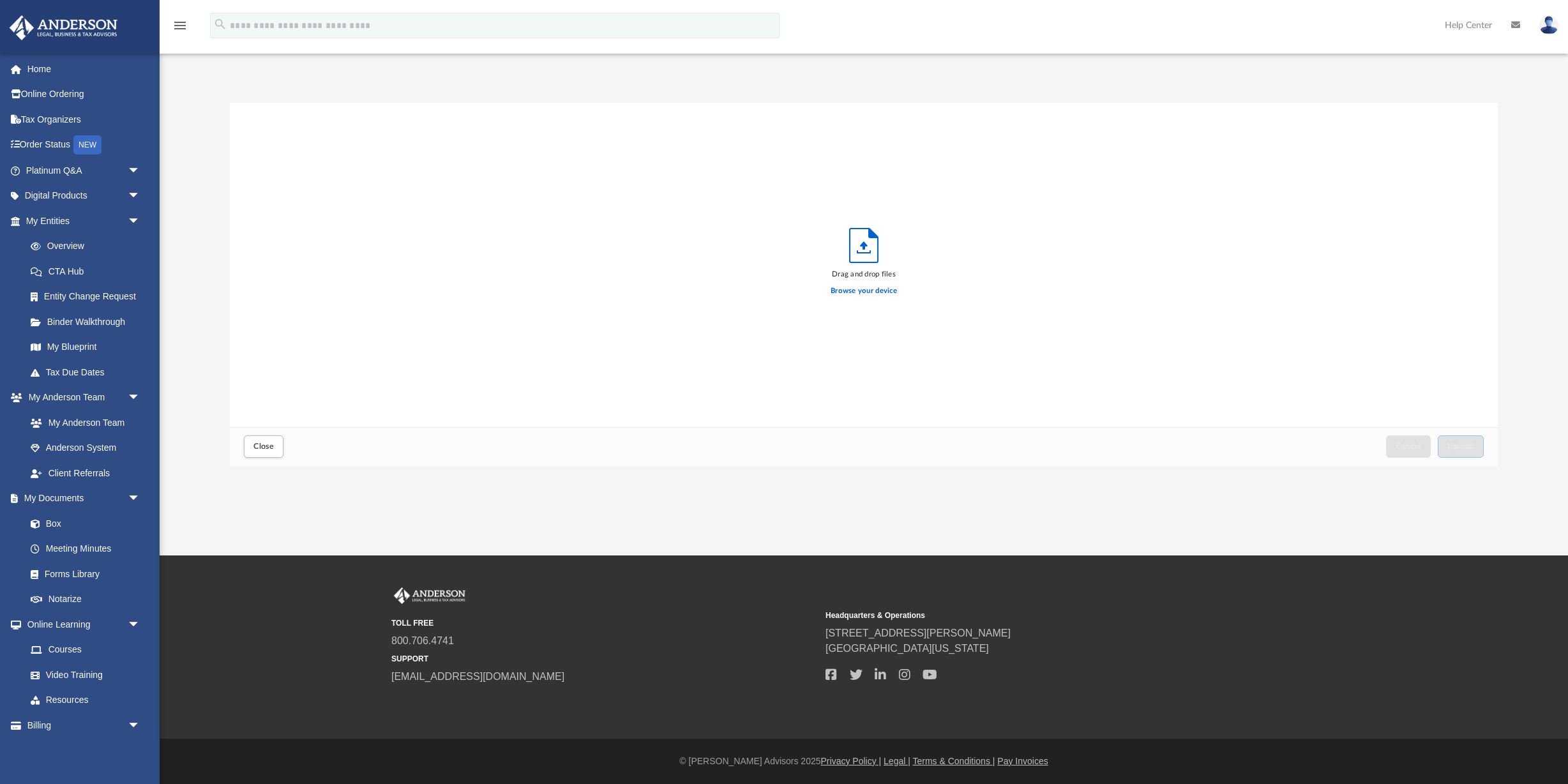
scroll to position [323, 1268]
click at [1464, 446] on span "Upload" at bounding box center [1460, 446] width 26 height 7
click at [270, 450] on span "Close" at bounding box center [264, 446] width 21 height 7
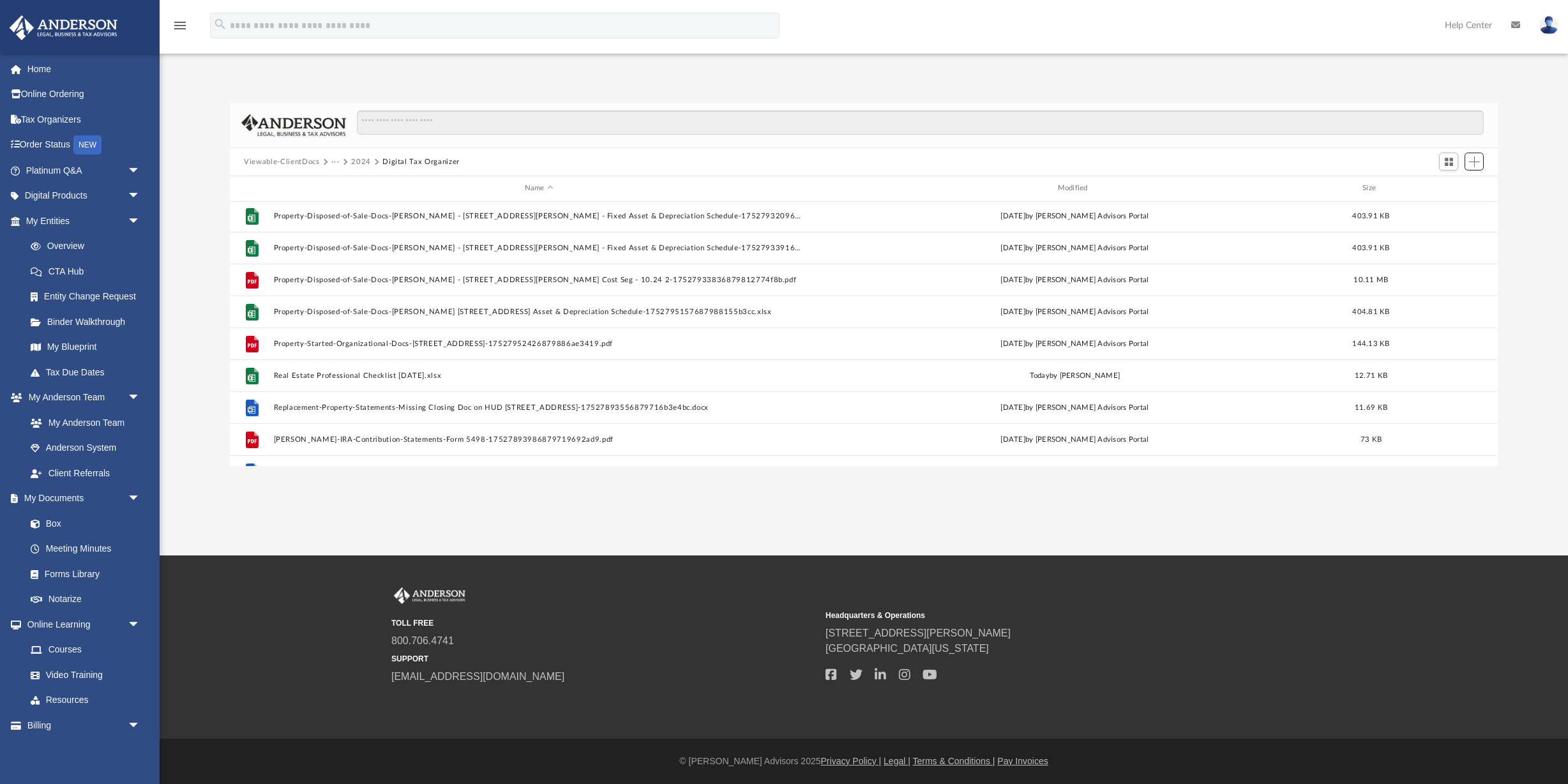
scroll to position [724, 0]
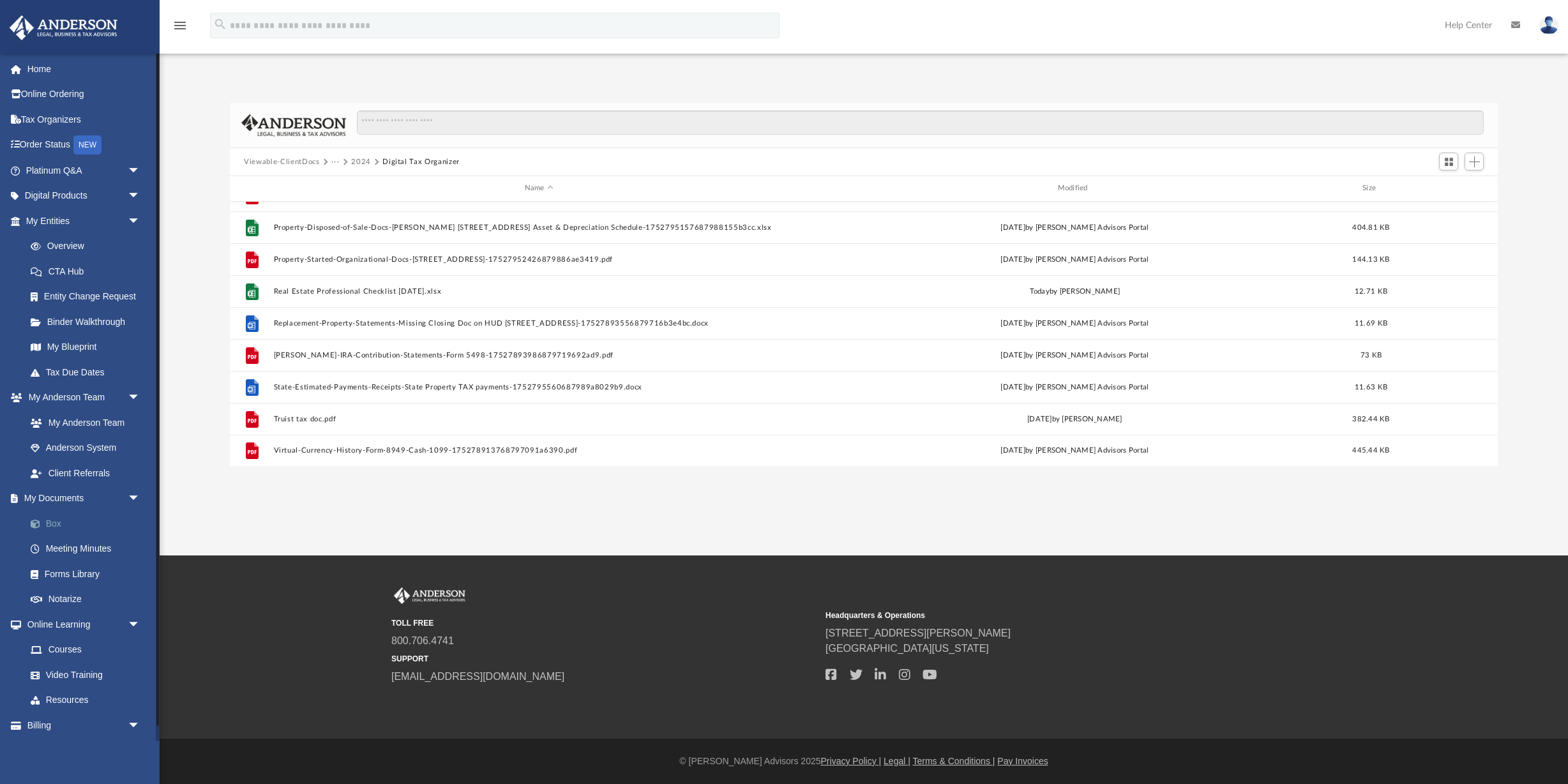
click at [52, 518] on link "Box" at bounding box center [88, 523] width 141 height 26
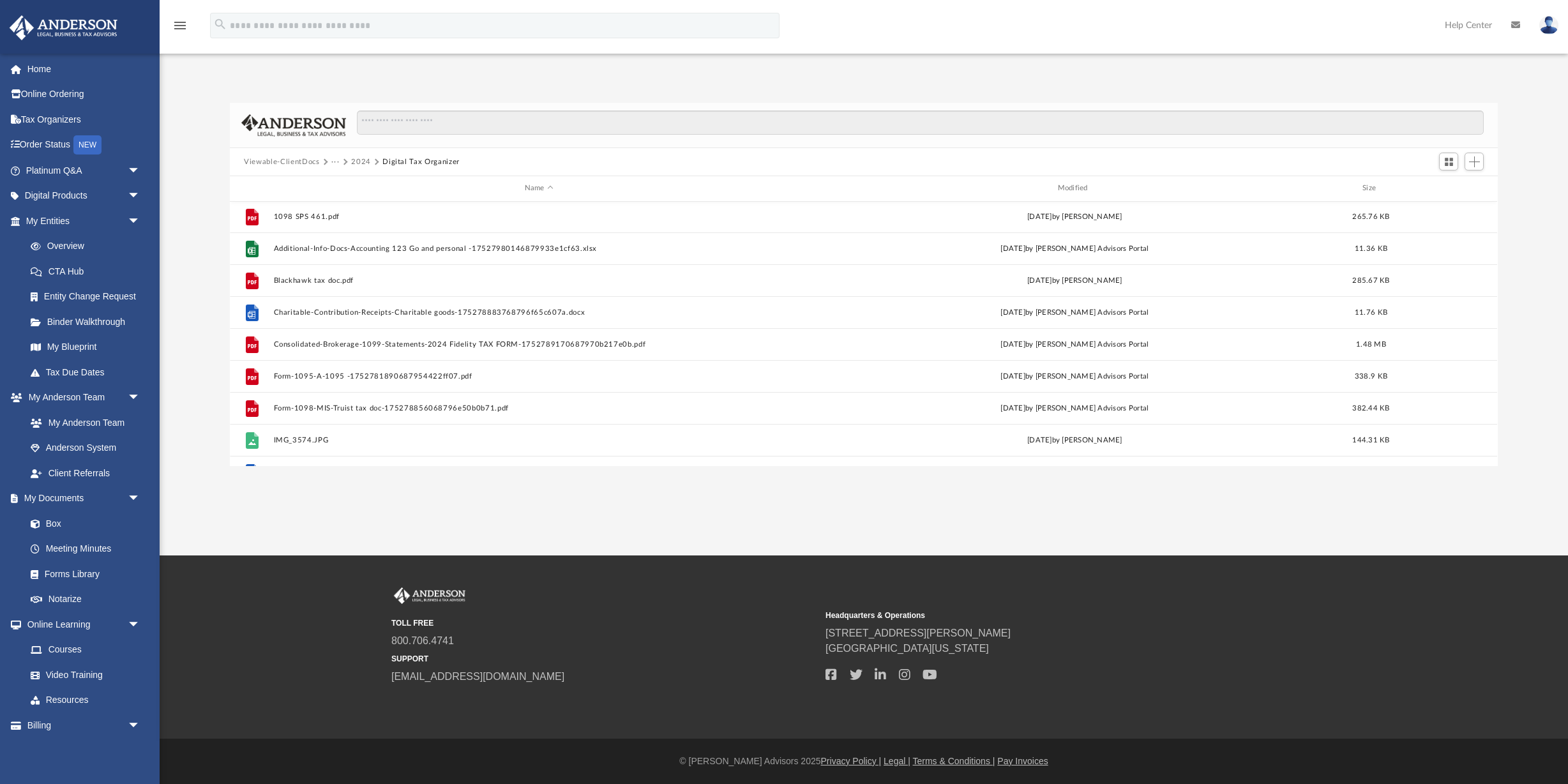
scroll to position [0, 0]
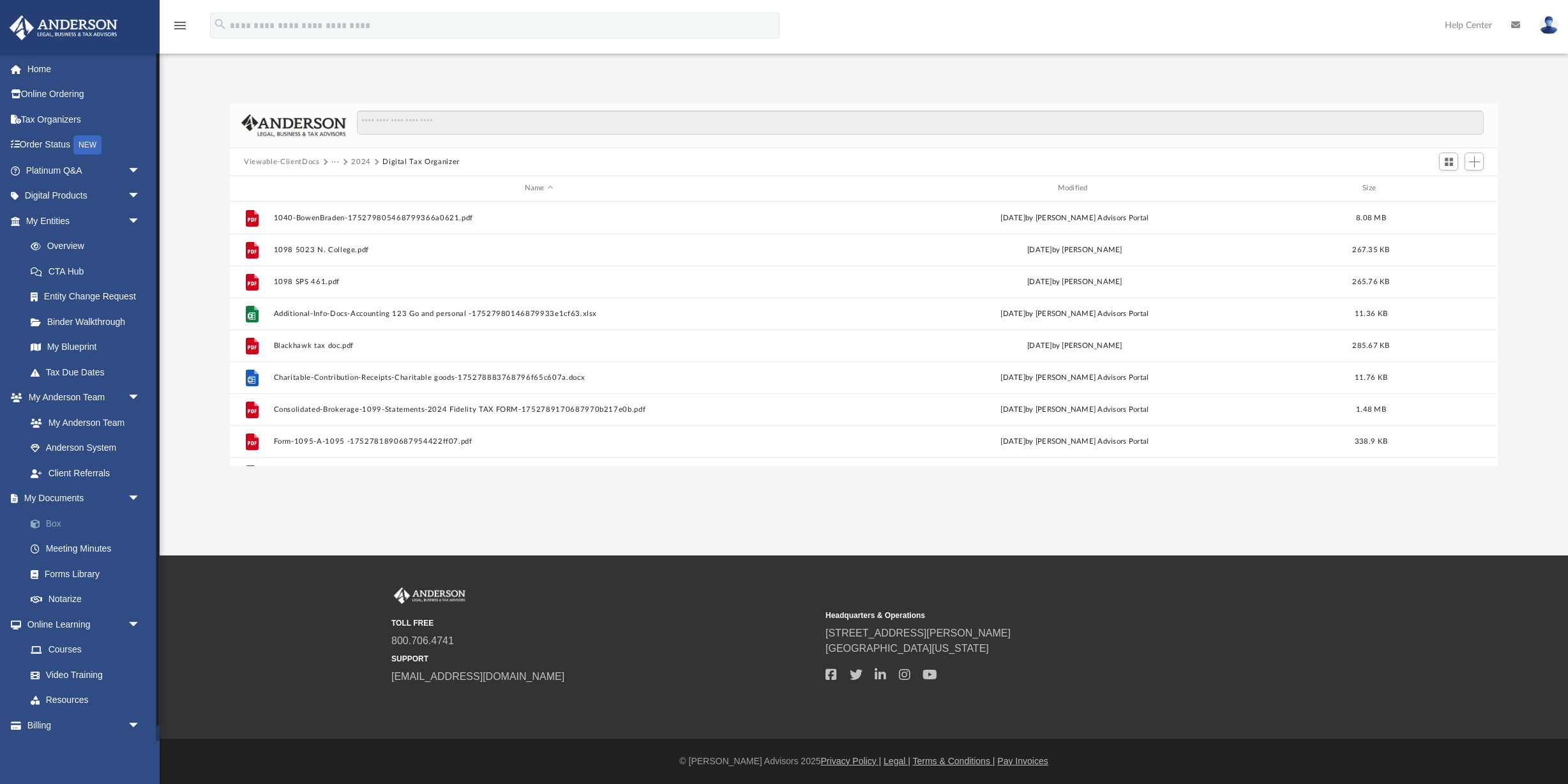
click at [53, 518] on link "Box" at bounding box center [88, 523] width 141 height 26
click at [66, 368] on link "Tax Due Dates" at bounding box center [88, 372] width 141 height 26
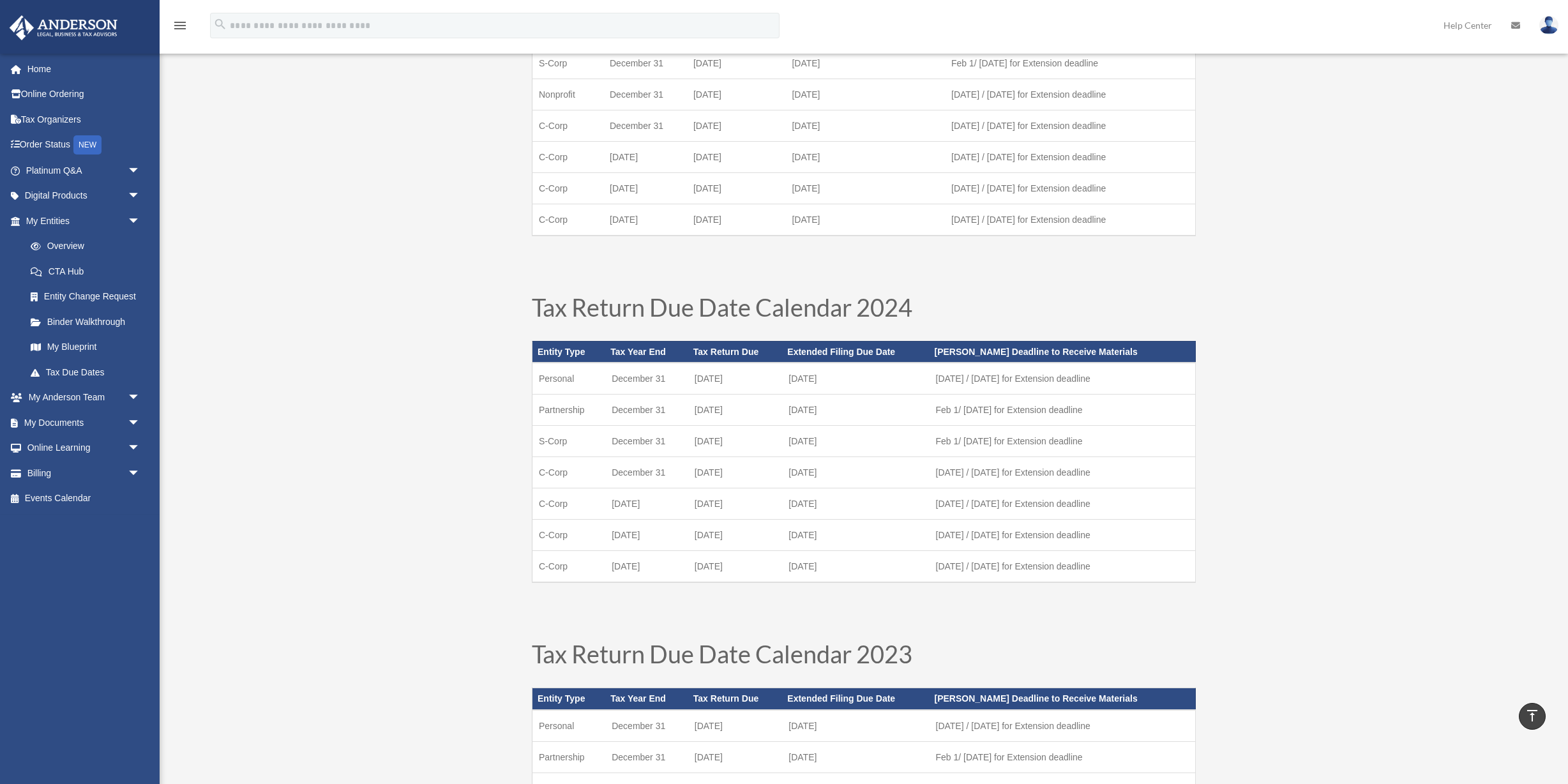
scroll to position [319, 0]
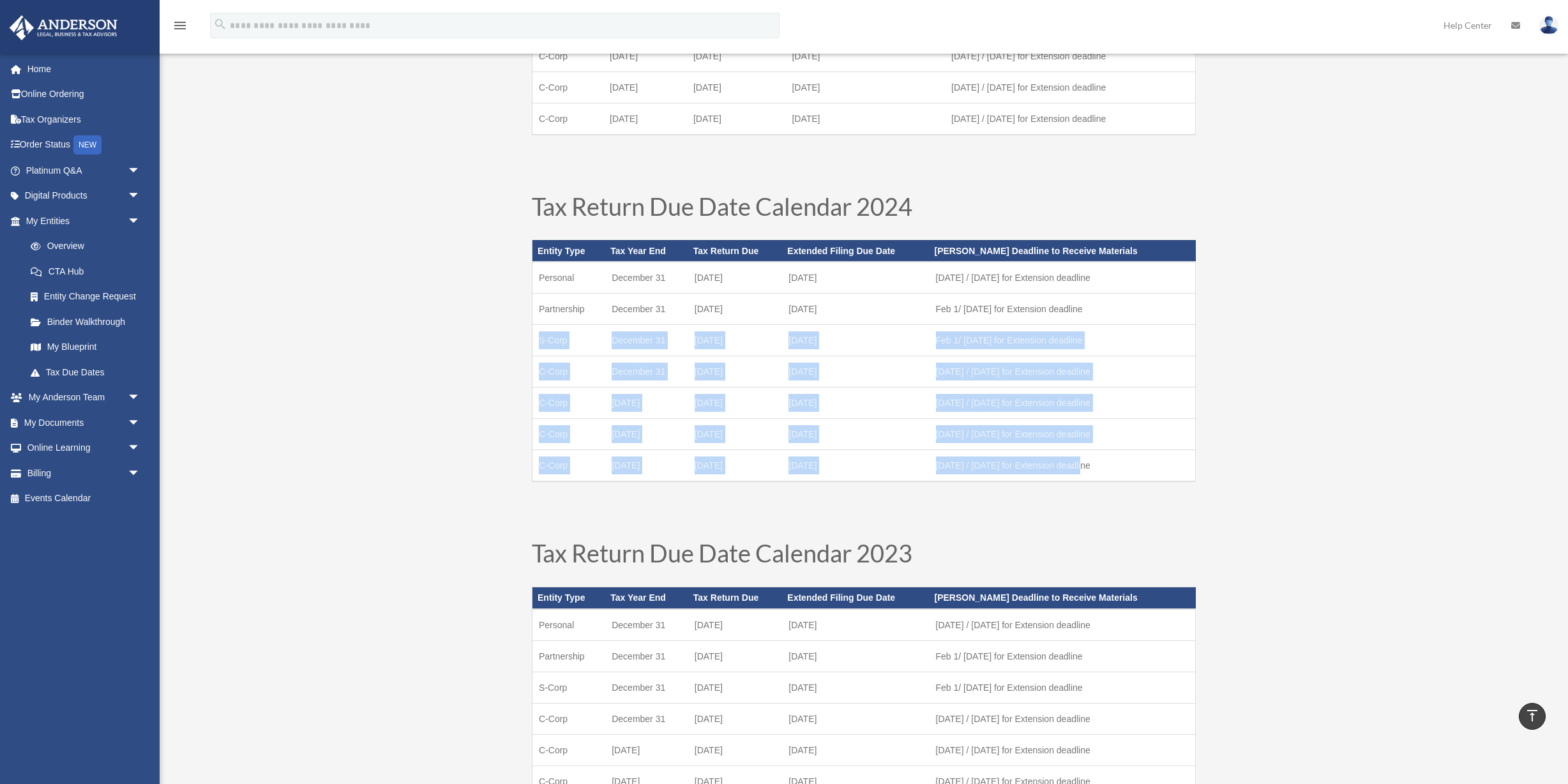
drag, startPoint x: 540, startPoint y: 337, endPoint x: 1163, endPoint y: 466, distance: 636.2
click at [1169, 469] on tbody "Personal December 31 April 15 October 15 Feb 15 / Aug 1 for Extension deadline …" at bounding box center [864, 372] width 663 height 220
click at [90, 416] on link "My Documents arrow_drop_down" at bounding box center [84, 423] width 151 height 26
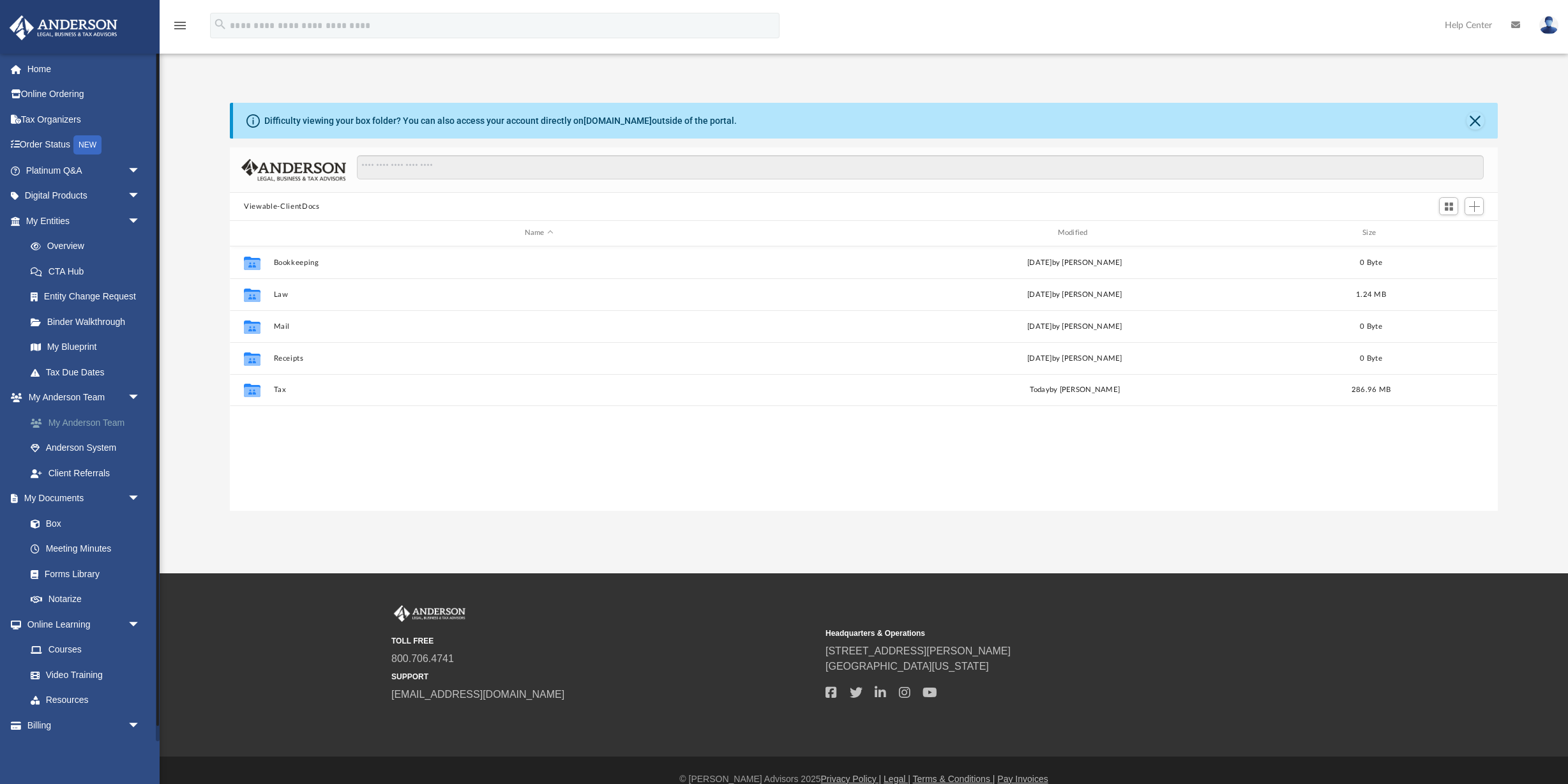
scroll to position [290, 1268]
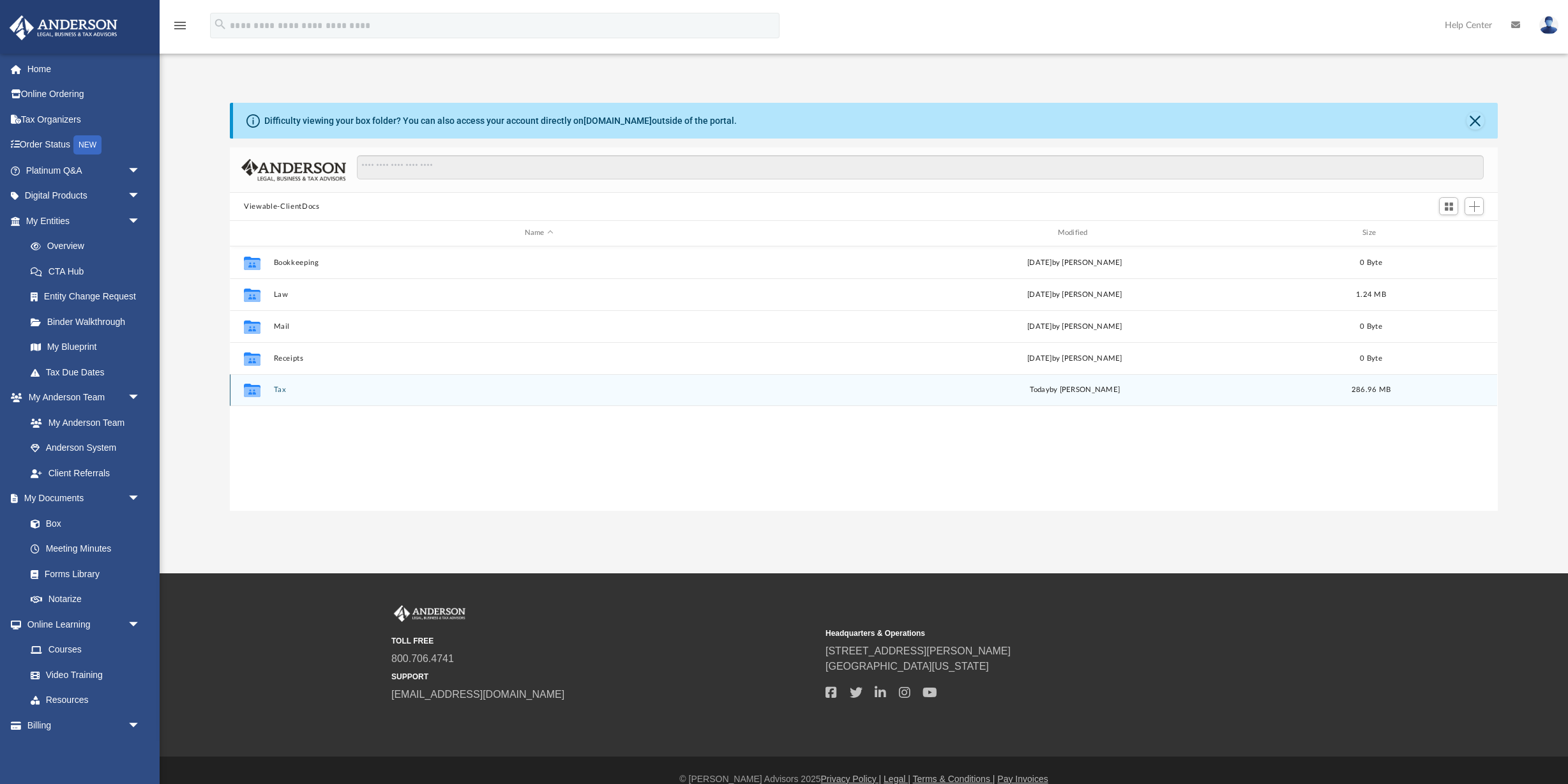
click at [270, 390] on div "Collaborated Folder Tax [DATE] by [PERSON_NAME] 286.96 MB" at bounding box center [863, 390] width 1268 height 32
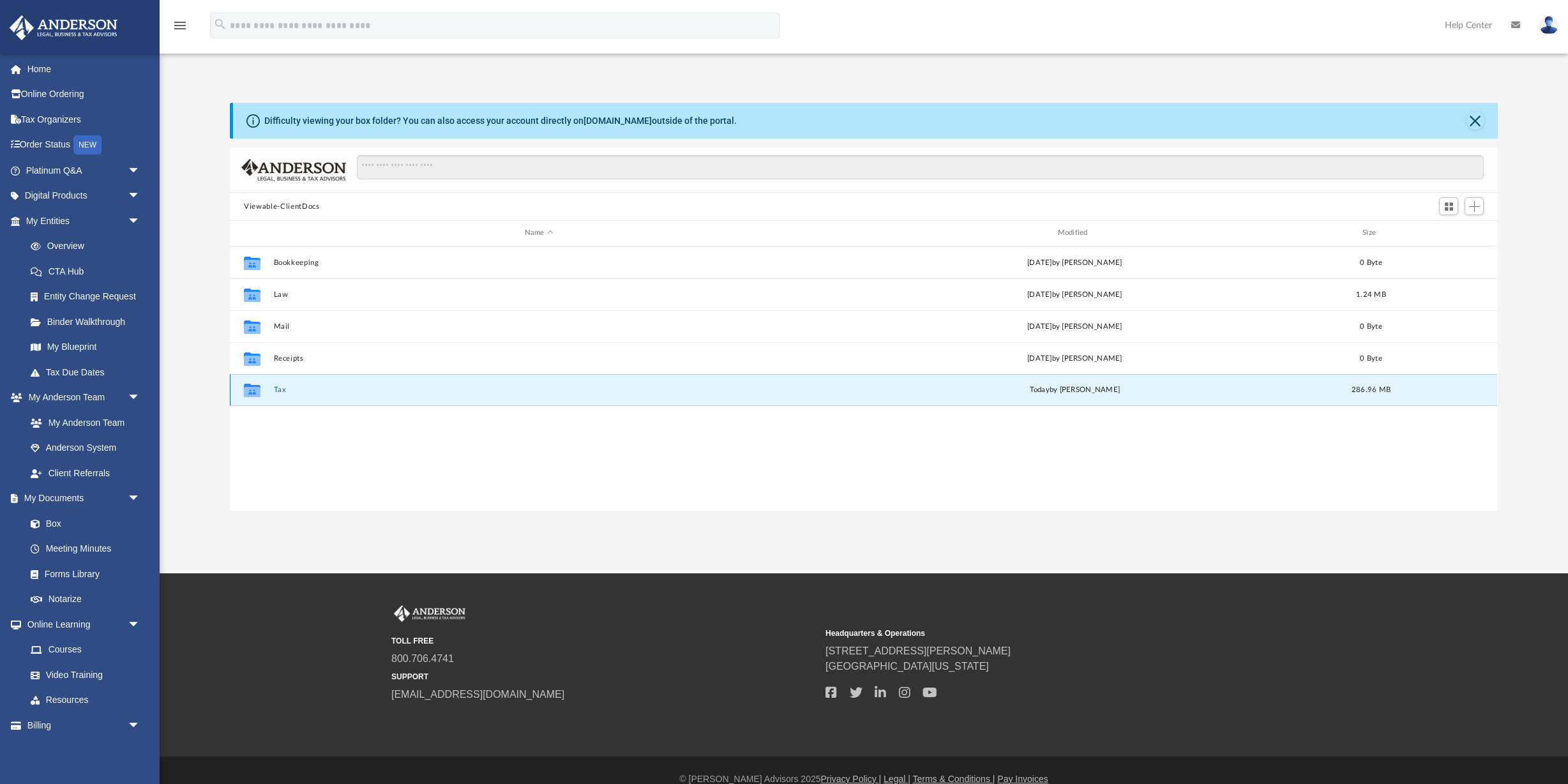
click at [276, 387] on button "Tax" at bounding box center [539, 390] width 531 height 8
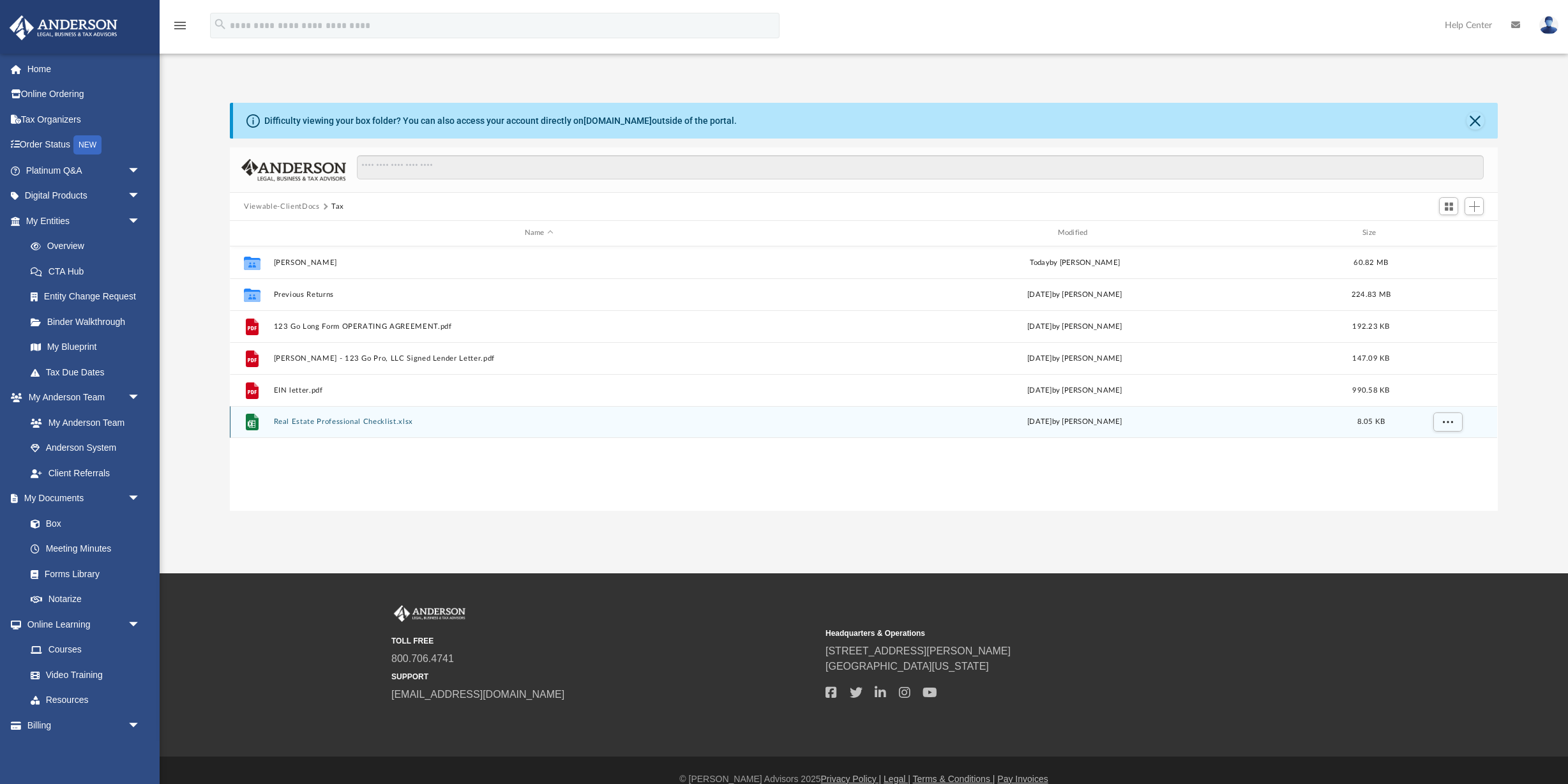
click at [342, 421] on button "Real Estate Professional Checklist.xlsx" at bounding box center [539, 422] width 531 height 8
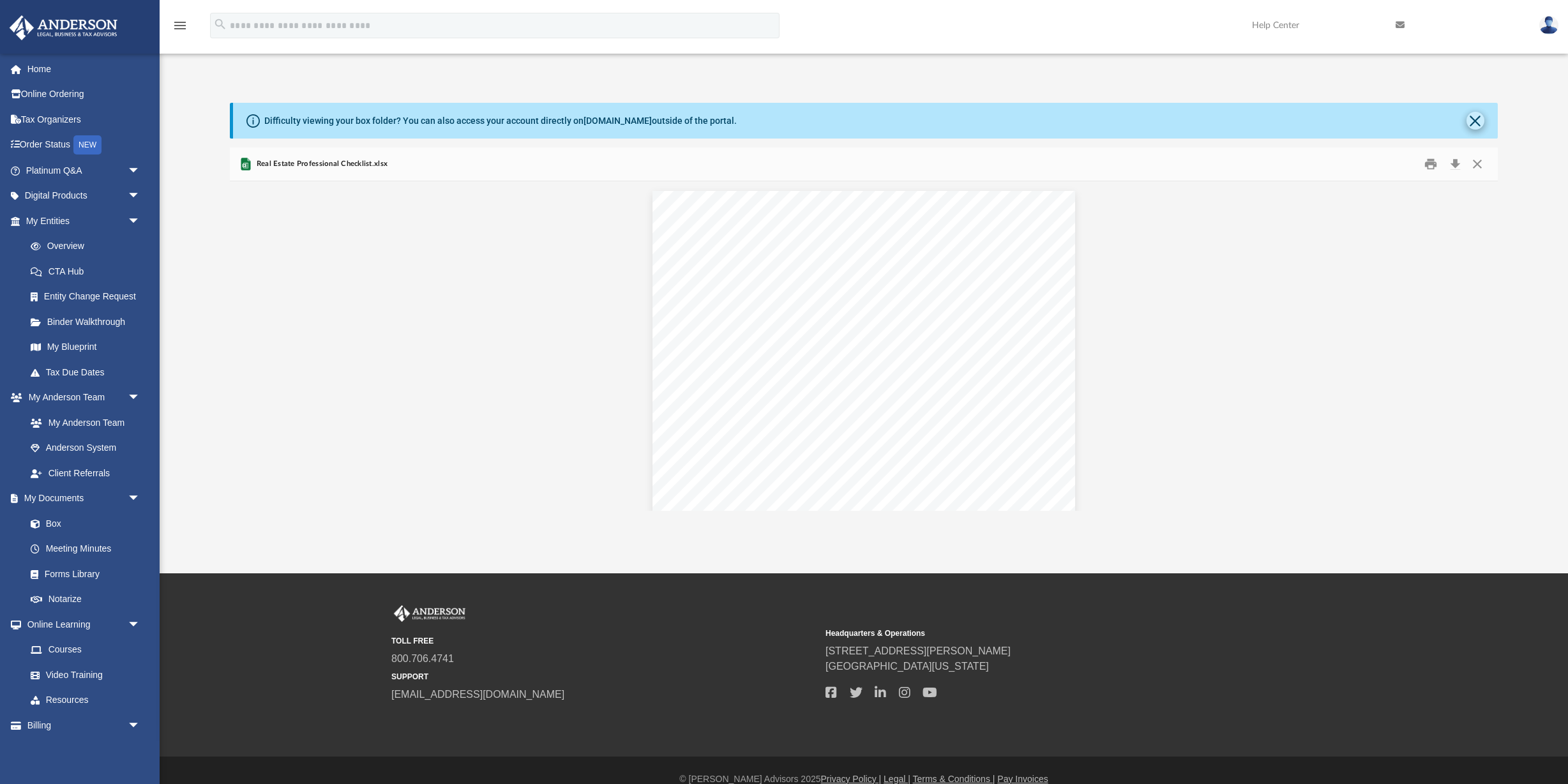
click at [1473, 123] on button "Close" at bounding box center [1476, 121] width 18 height 18
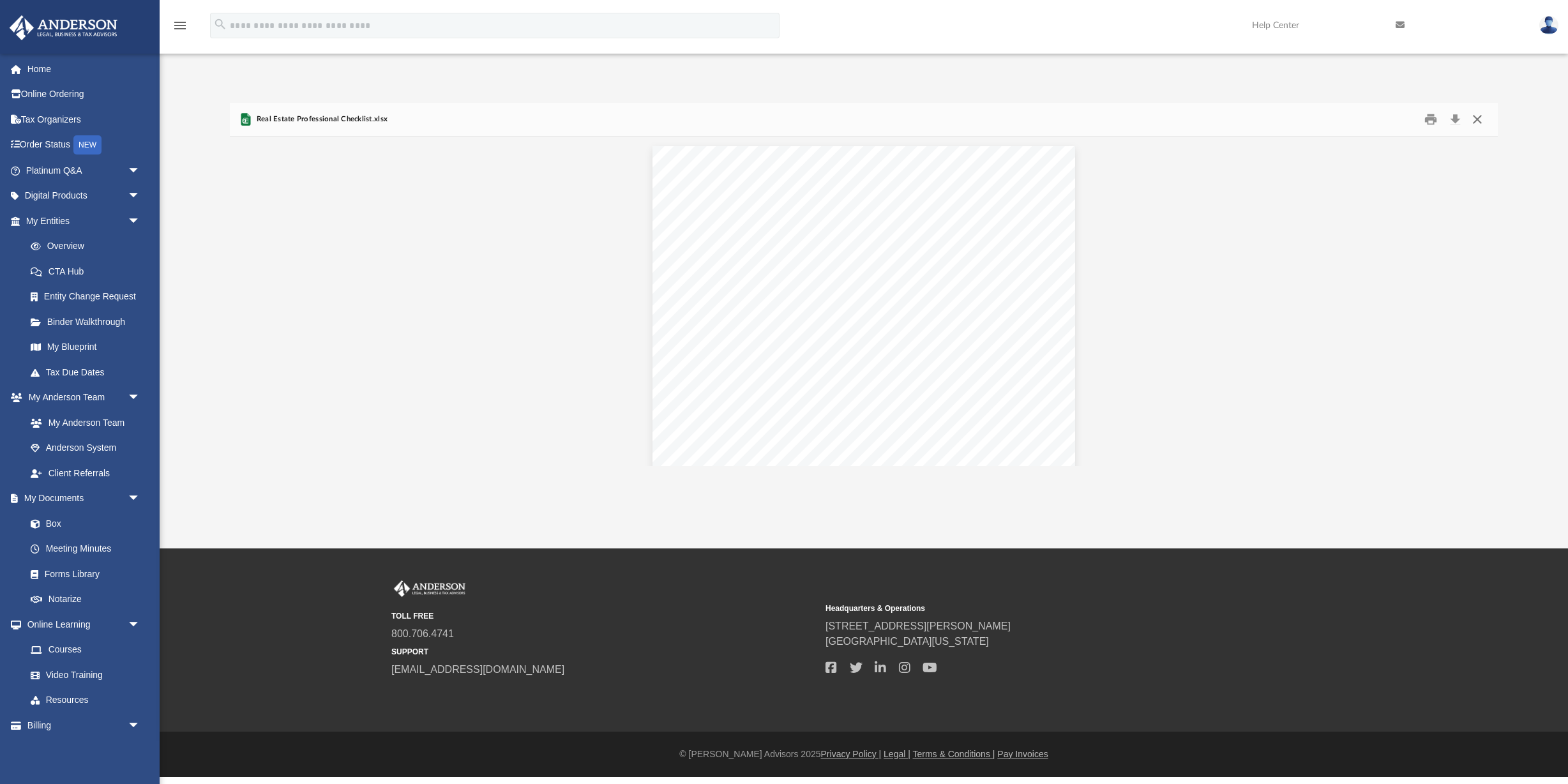
click at [1477, 119] on button "Close" at bounding box center [1478, 120] width 23 height 20
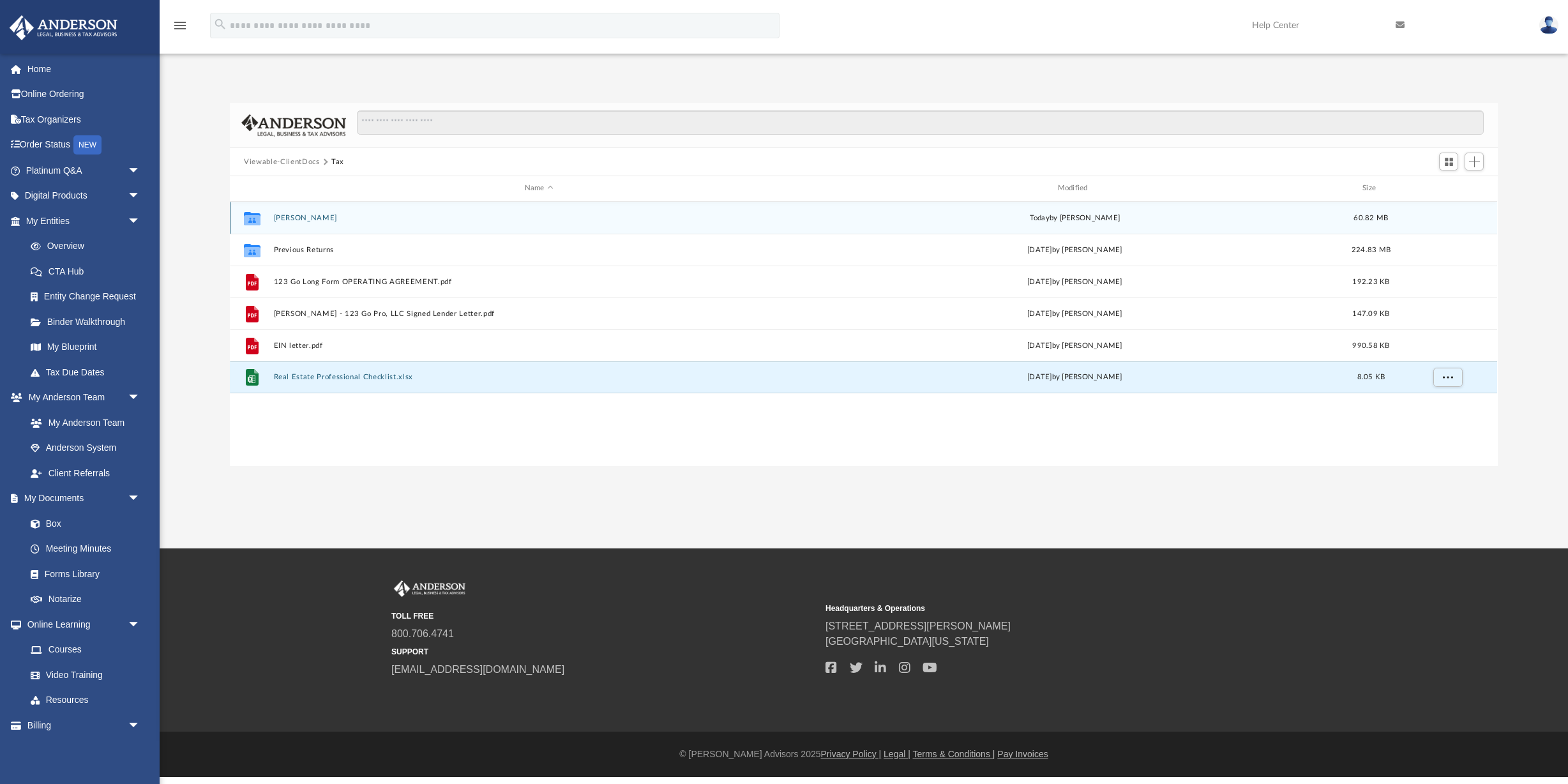
click at [309, 216] on button "[PERSON_NAME]" at bounding box center [539, 218] width 531 height 8
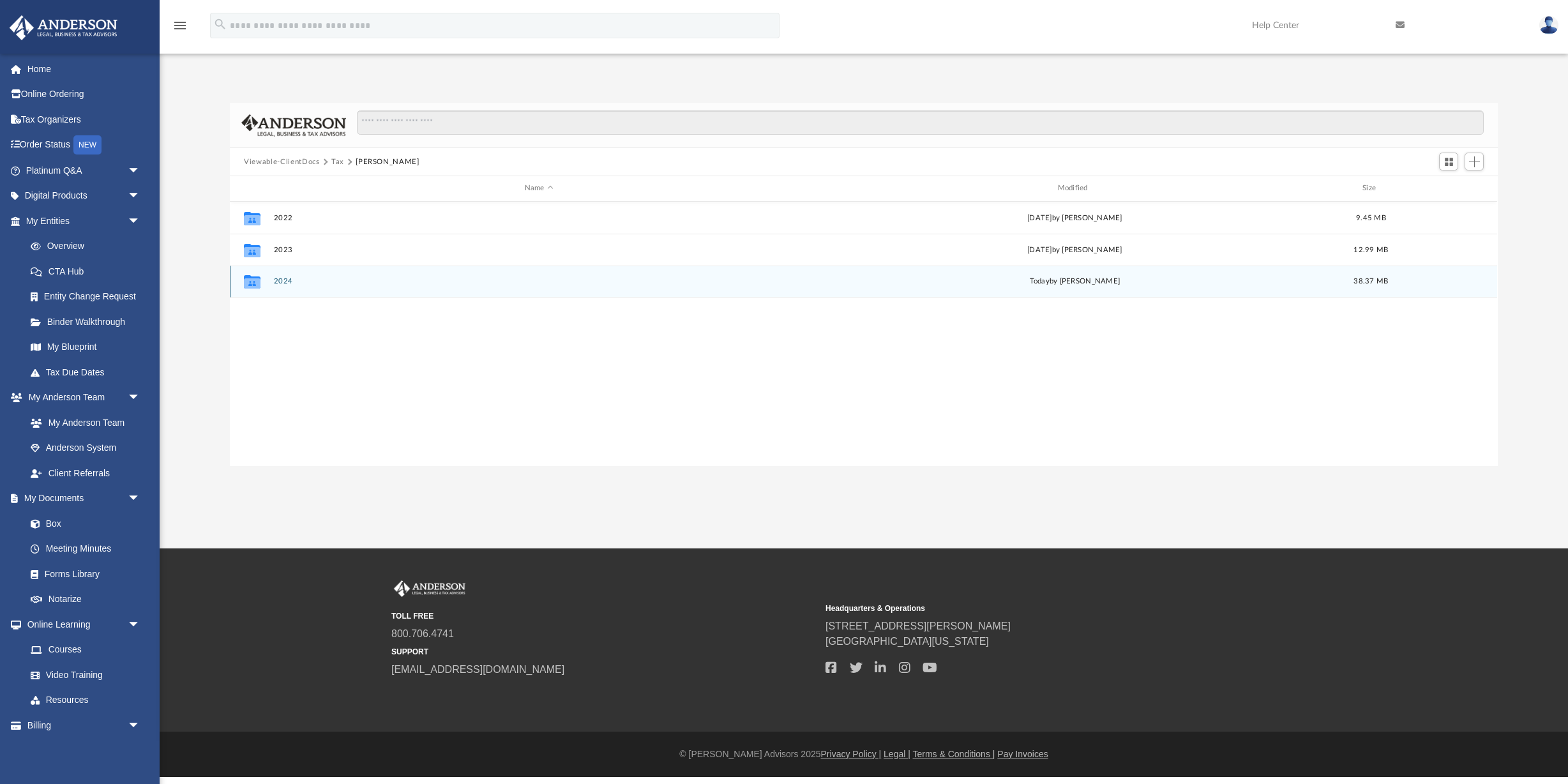
click at [281, 277] on button "2024" at bounding box center [539, 281] width 531 height 8
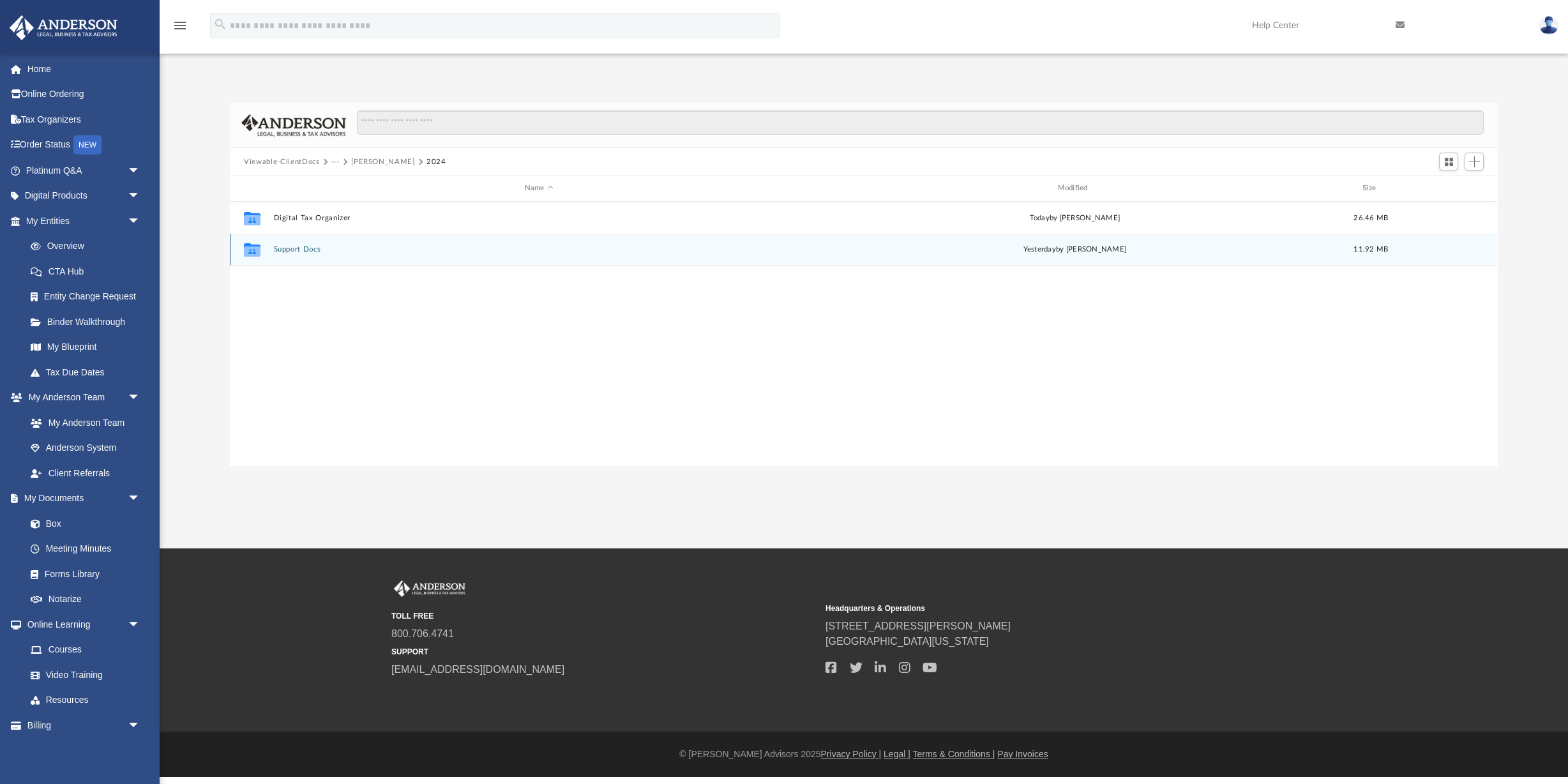
click at [314, 247] on button "Support Docs" at bounding box center [539, 249] width 531 height 8
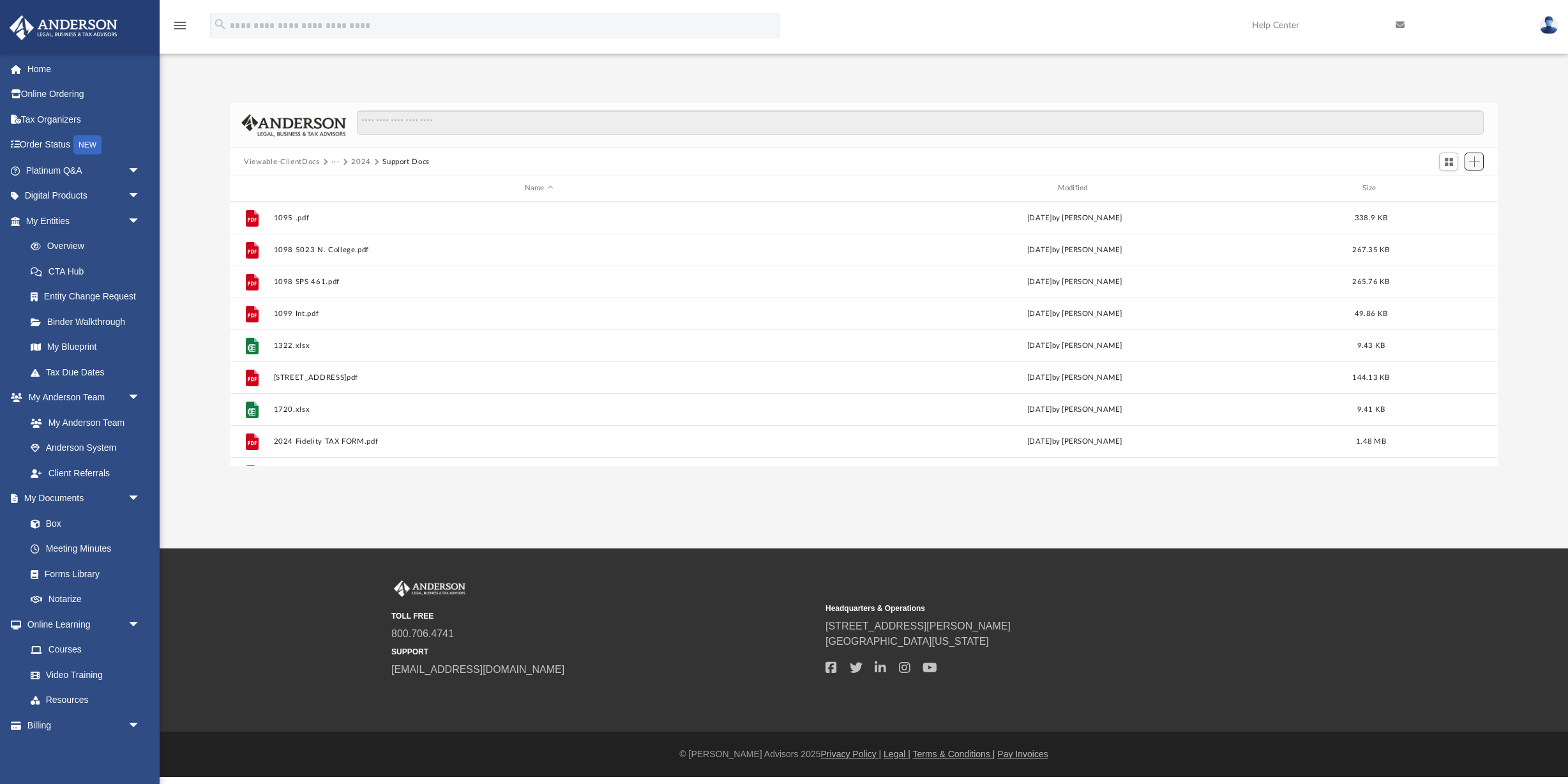
click at [1478, 165] on span "Add" at bounding box center [1475, 161] width 11 height 11
click at [1454, 186] on li "Upload" at bounding box center [1456, 187] width 41 height 13
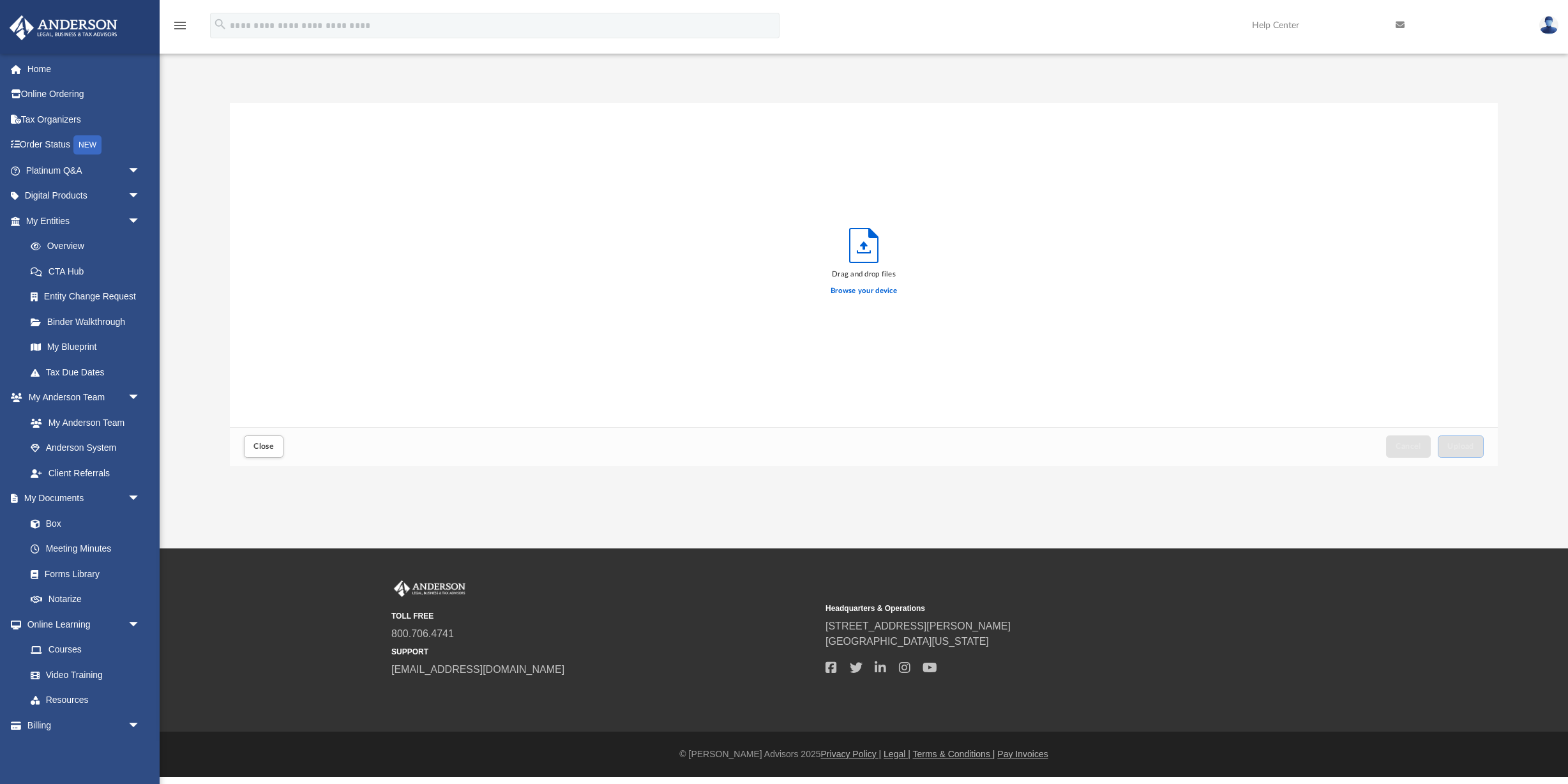
scroll to position [323, 1268]
click at [1470, 447] on span "Upload" at bounding box center [1460, 446] width 26 height 7
